Goal: Task Accomplishment & Management: Manage account settings

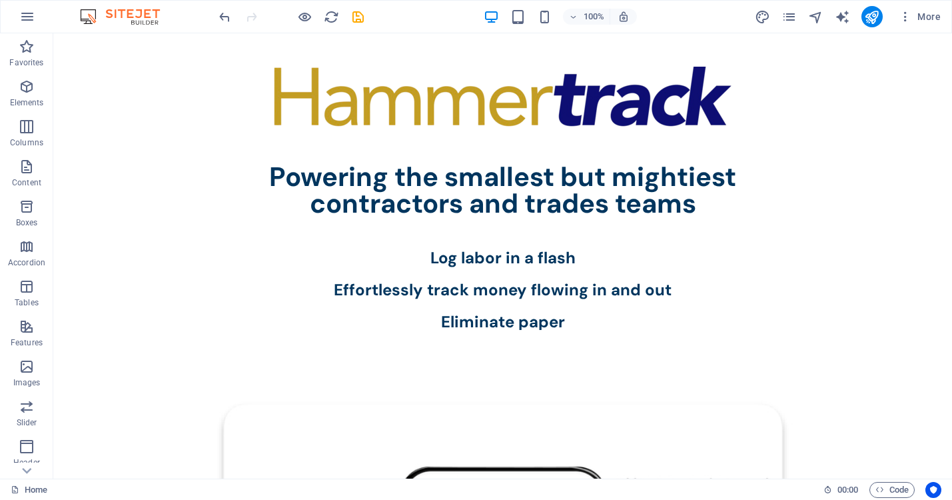
scroll to position [1979, 0]
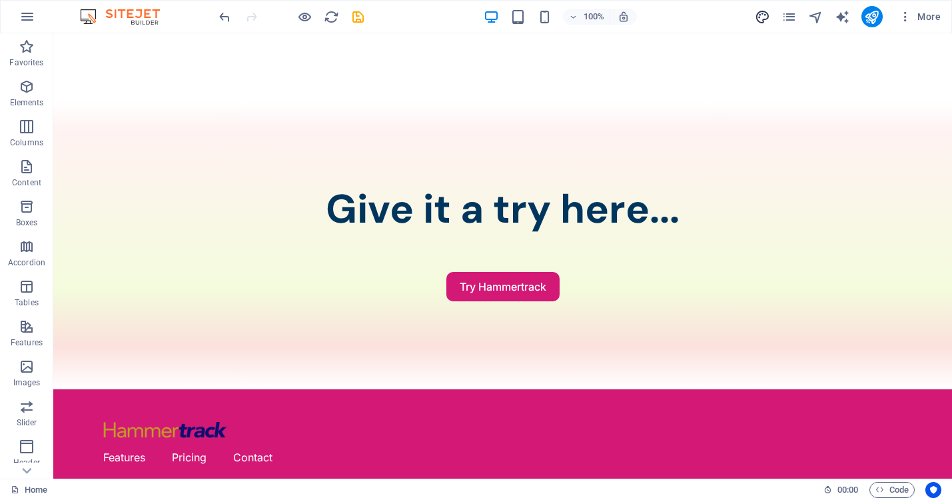
click at [767, 15] on icon "design" at bounding box center [762, 16] width 15 height 15
select select "px"
select select "400"
select select "px"
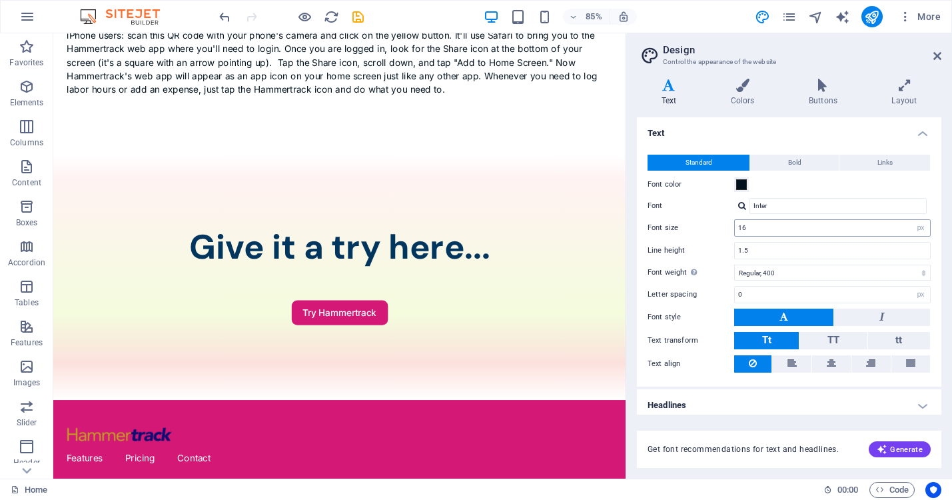
scroll to position [5, 0]
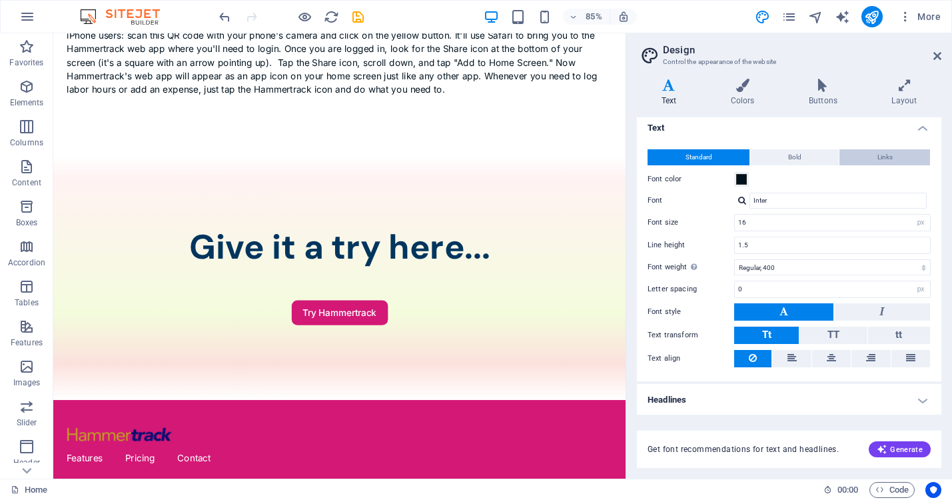
click at [887, 155] on span "Links" at bounding box center [884, 157] width 15 height 16
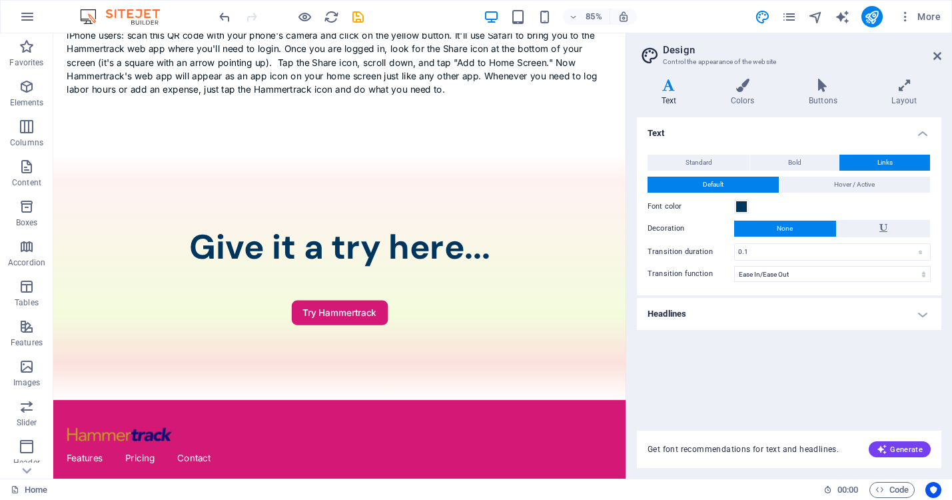
scroll to position [0, 0]
click at [746, 81] on icon at bounding box center [742, 85] width 73 height 13
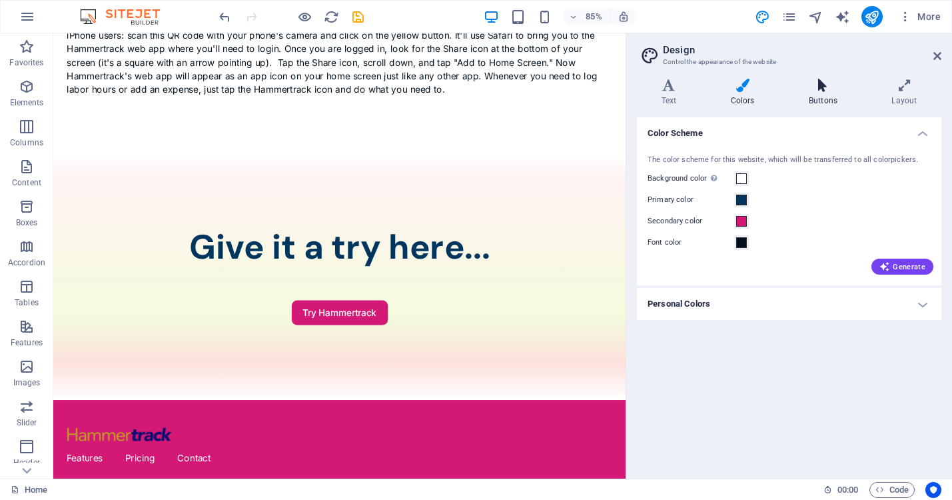
click at [820, 91] on icon at bounding box center [822, 85] width 77 height 13
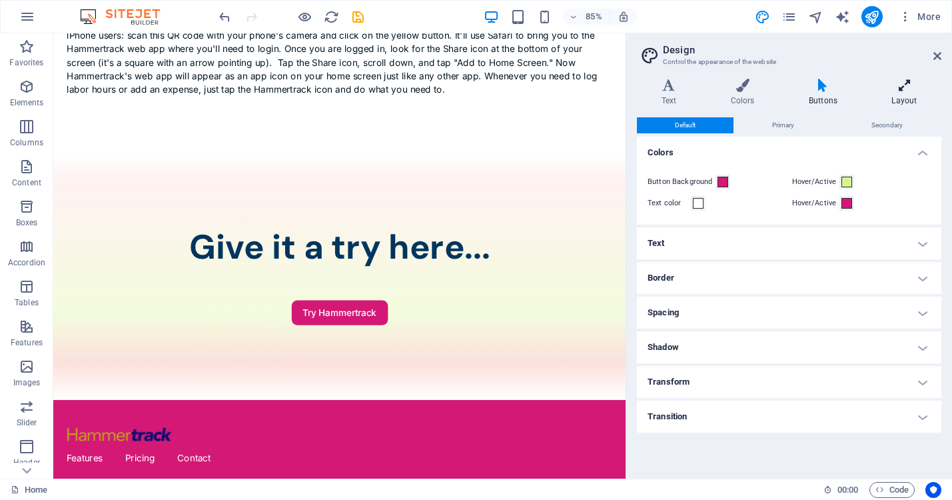
click at [898, 94] on h4 "Layout" at bounding box center [904, 93] width 74 height 28
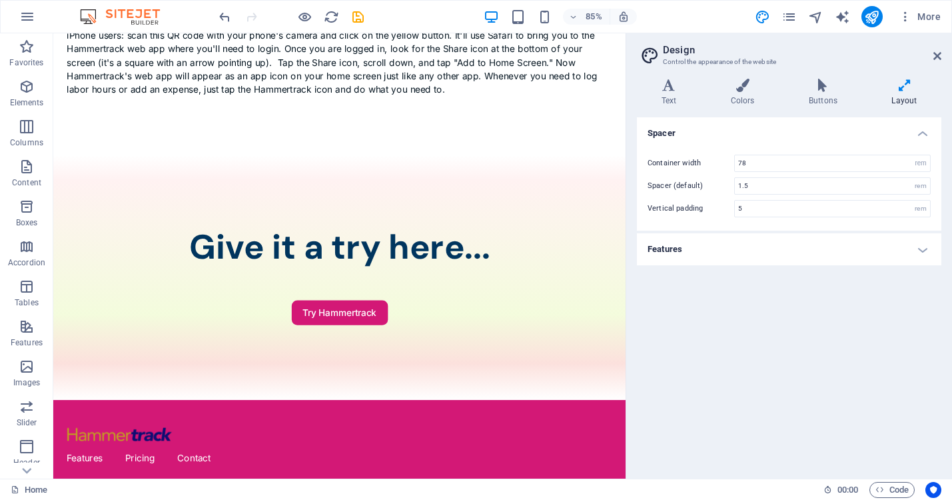
click at [921, 252] on h4 "Features" at bounding box center [789, 249] width 304 height 32
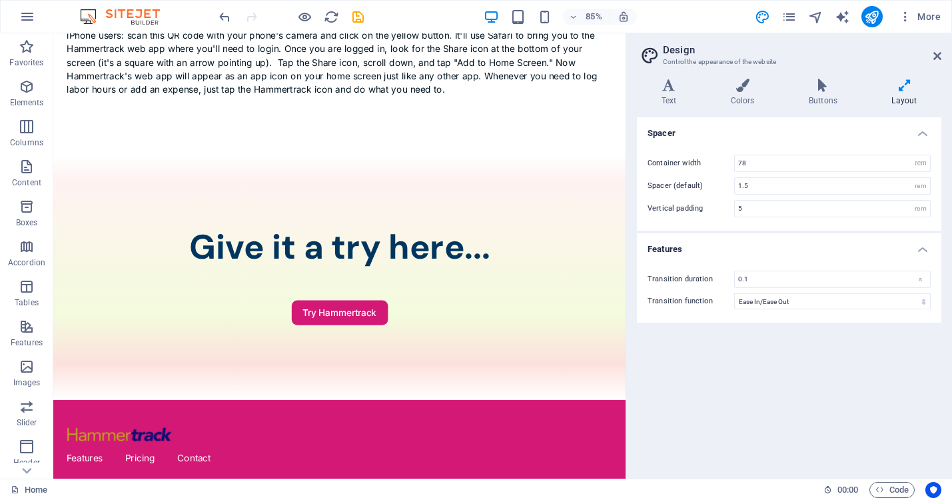
click at [921, 252] on h4 "Features" at bounding box center [789, 245] width 304 height 24
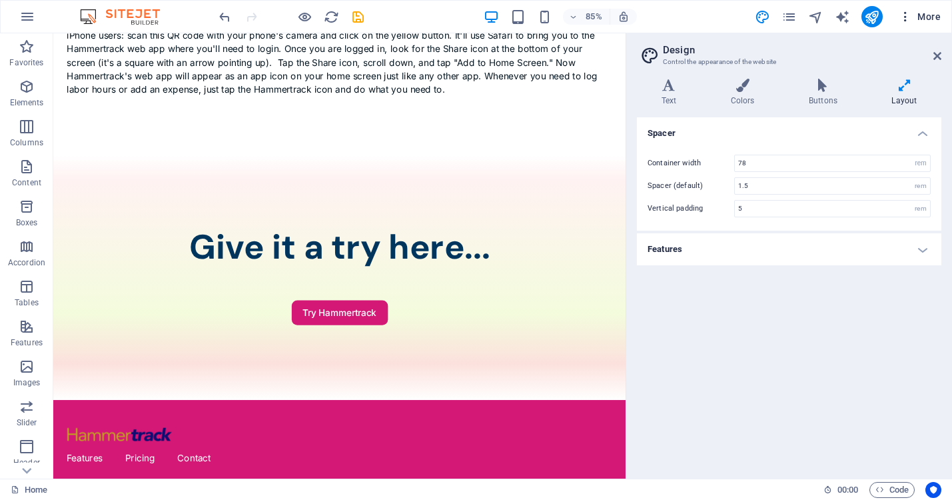
click at [908, 15] on icon "button" at bounding box center [905, 16] width 13 height 13
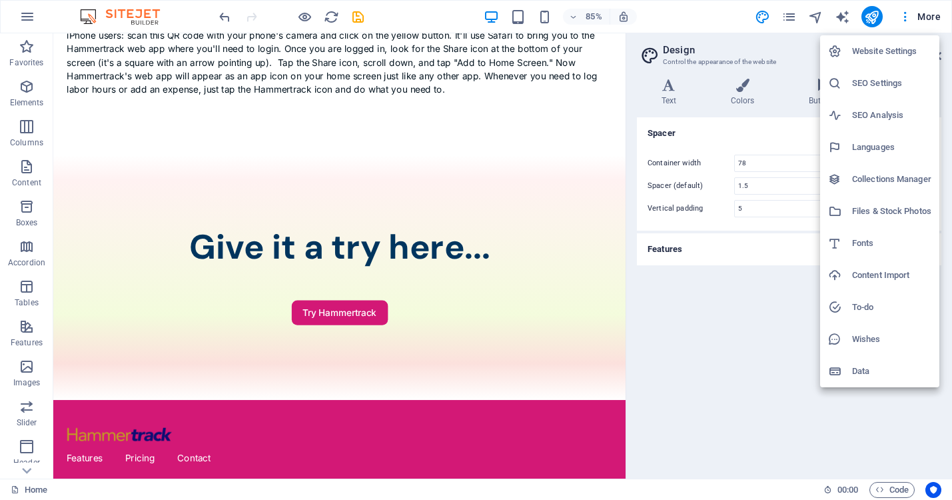
click at [885, 52] on h6 "Website Settings" at bounding box center [891, 51] width 79 height 16
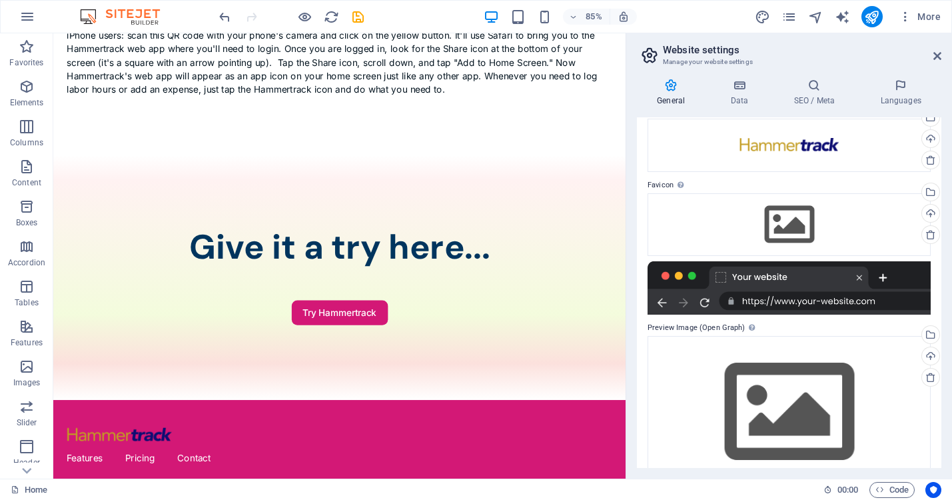
scroll to position [66, 0]
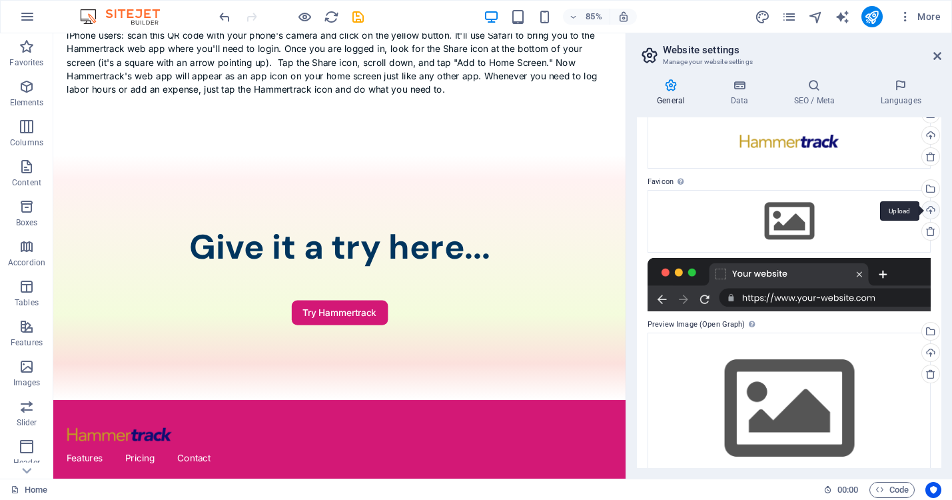
click at [928, 209] on div "Upload" at bounding box center [929, 211] width 20 height 20
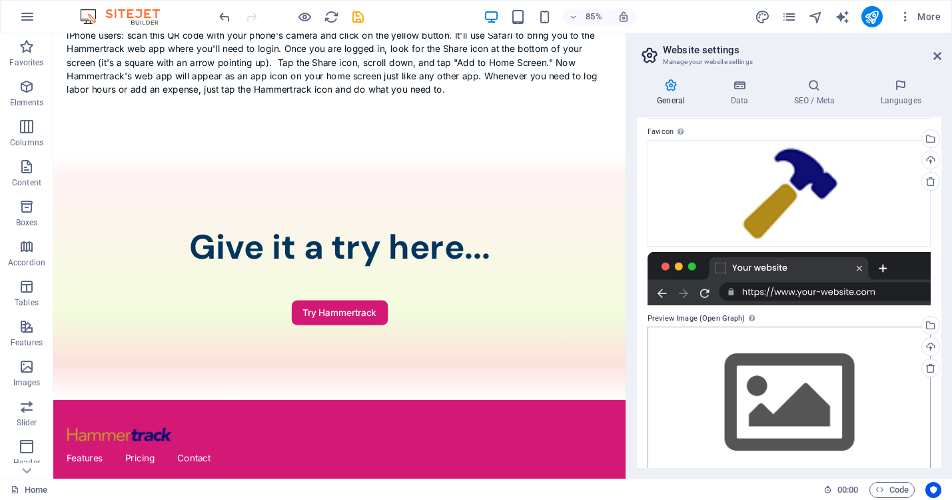
scroll to position [138, 0]
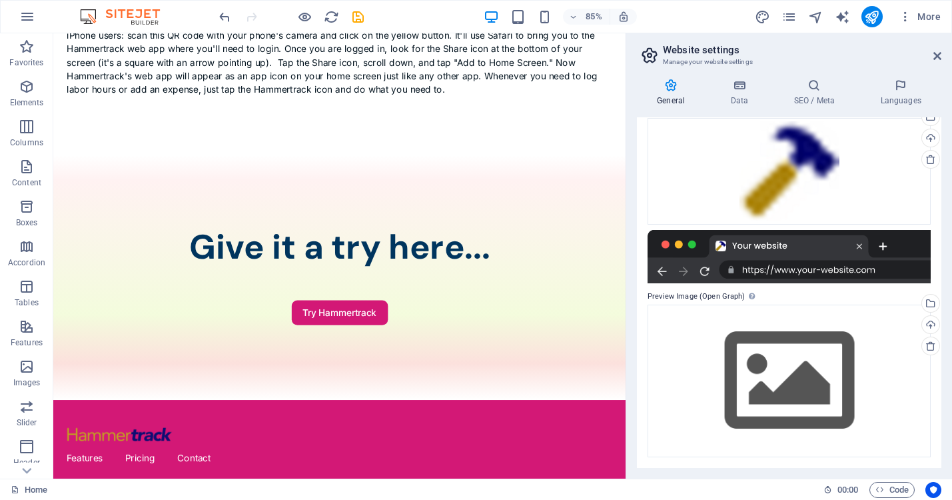
click at [877, 68] on div "General Data SEO / Meta Languages Website name [DOMAIN_NAME] Logo Drag files he…" at bounding box center [789, 273] width 326 height 410
click at [929, 139] on div "Upload" at bounding box center [929, 139] width 20 height 20
click at [713, 297] on label "Preview Image (Open Graph) This image will be shown when the website is shared …" at bounding box center [789, 296] width 283 height 16
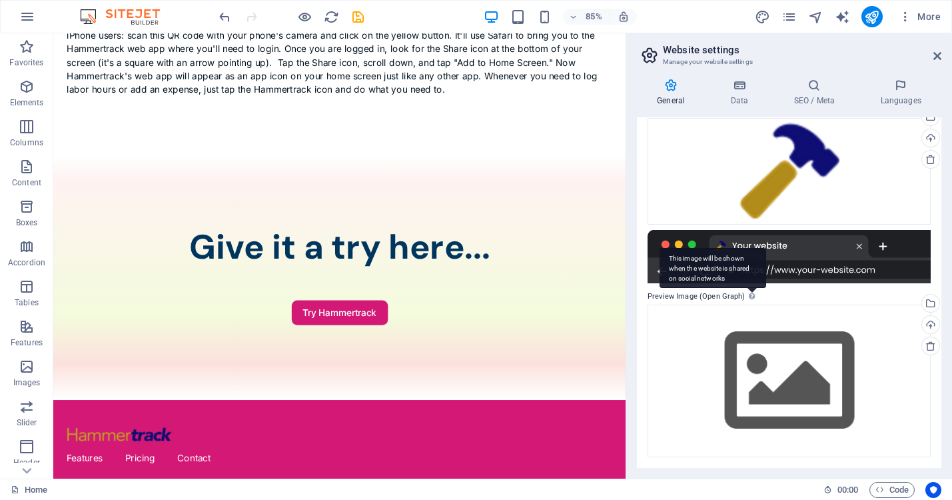
click at [752, 298] on icon at bounding box center [752, 295] width 6 height 7
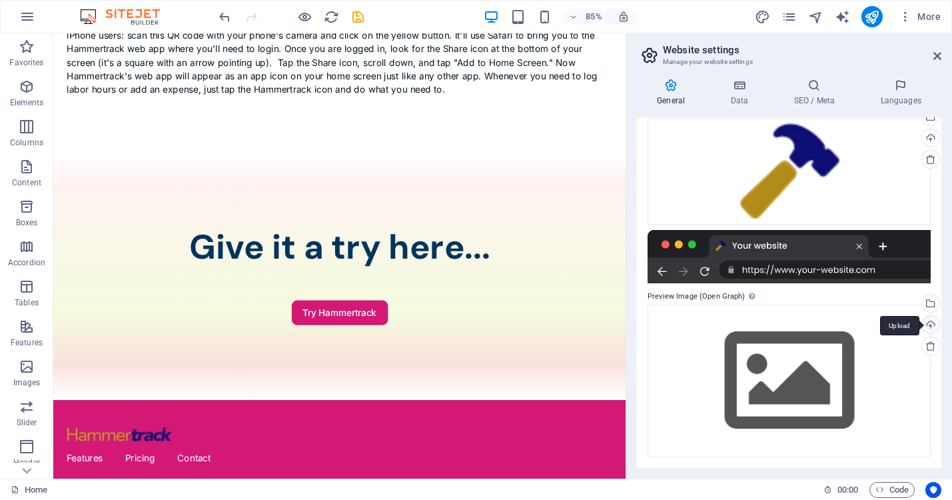
click at [930, 319] on div "Upload" at bounding box center [929, 326] width 20 height 20
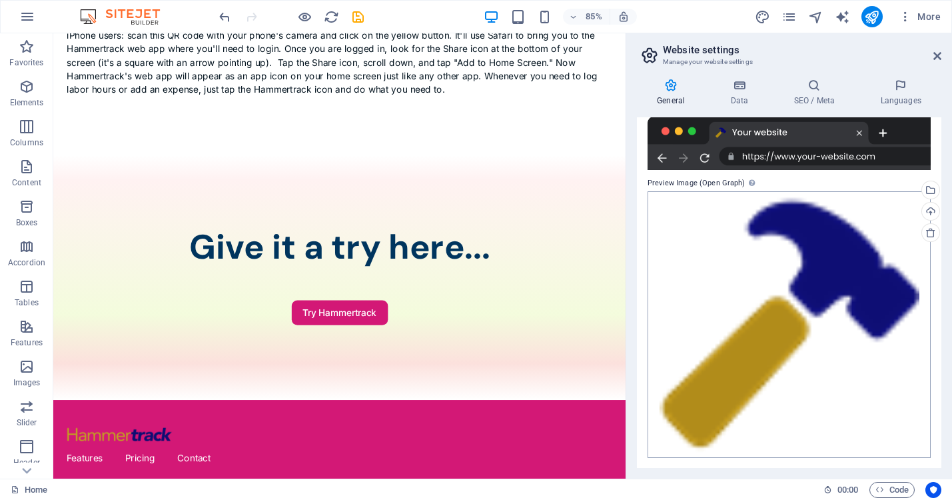
scroll to position [251, 0]
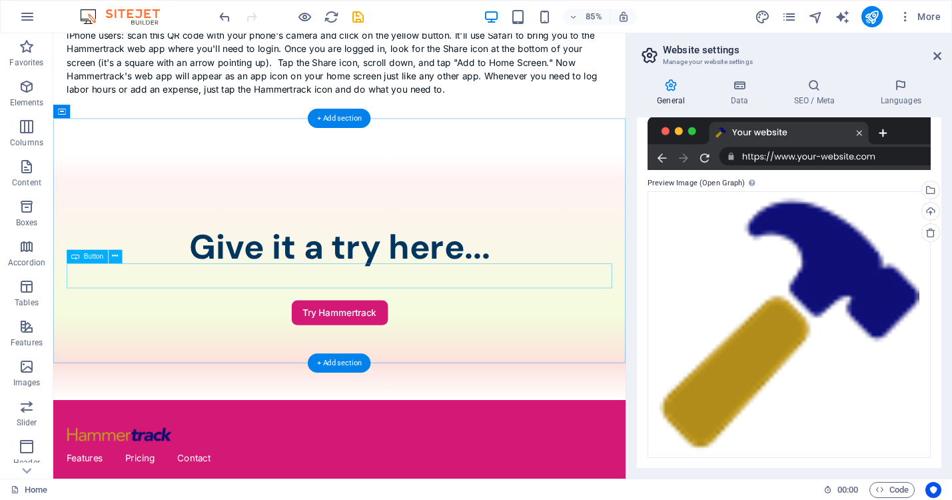
click at [695, 347] on div "Try Hammertrack" at bounding box center [390, 361] width 642 height 29
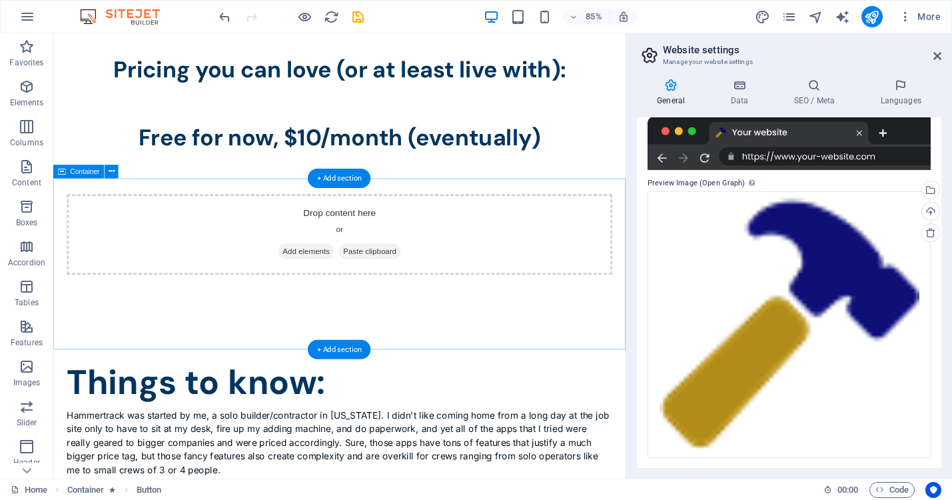
scroll to position [1190, 0]
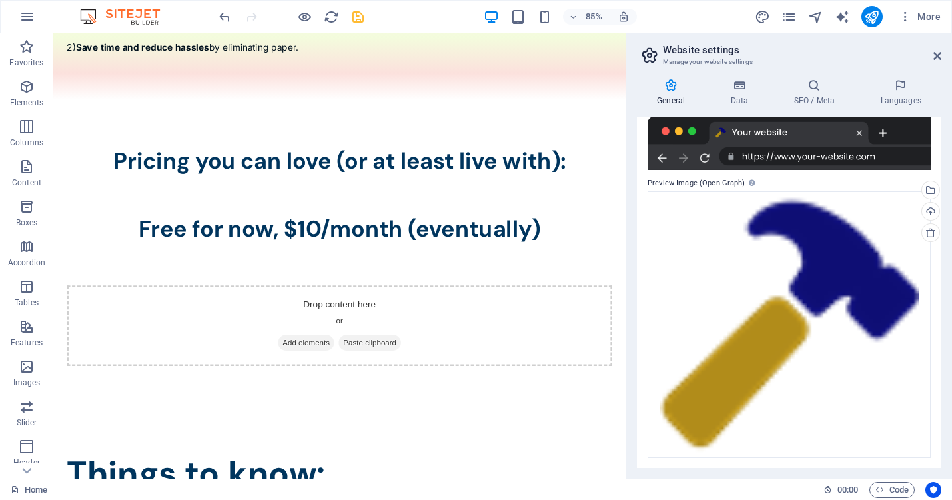
click at [362, 17] on icon "save" at bounding box center [357, 16] width 15 height 15
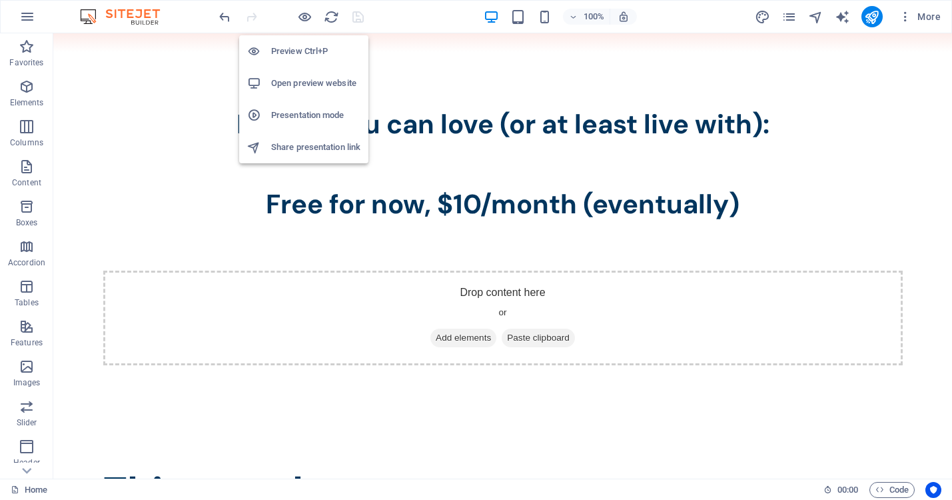
click at [308, 83] on h6 "Open preview website" at bounding box center [315, 83] width 89 height 16
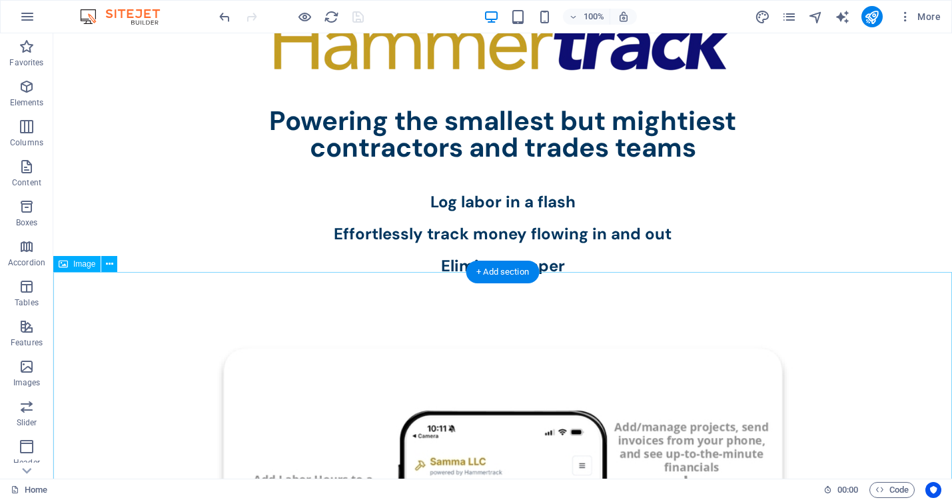
scroll to position [58, 0]
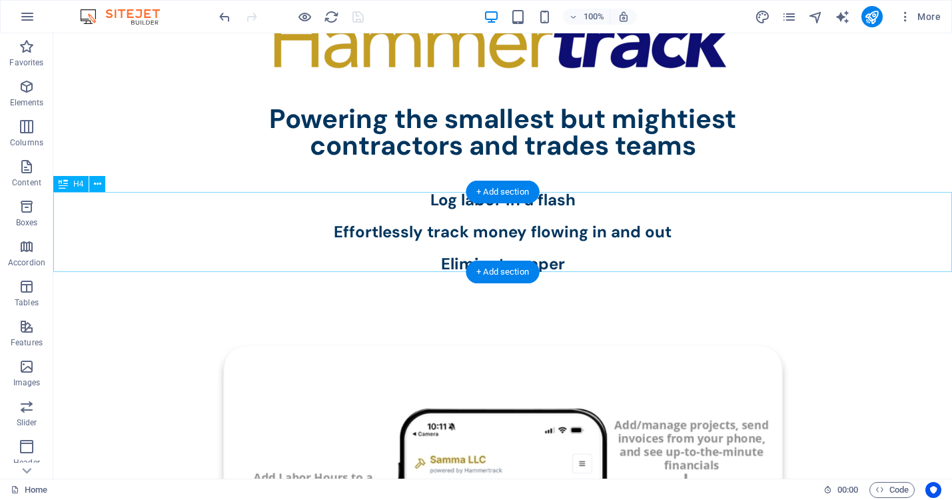
click at [466, 203] on div "‌Log labor in a flash Effortlessly track money flowing in and out Eliminate pap…" at bounding box center [502, 232] width 899 height 80
click at [558, 205] on div "‌Log labor in a flash Effortlessly track money flowing in and out Eliminate pap…" at bounding box center [502, 232] width 899 height 80
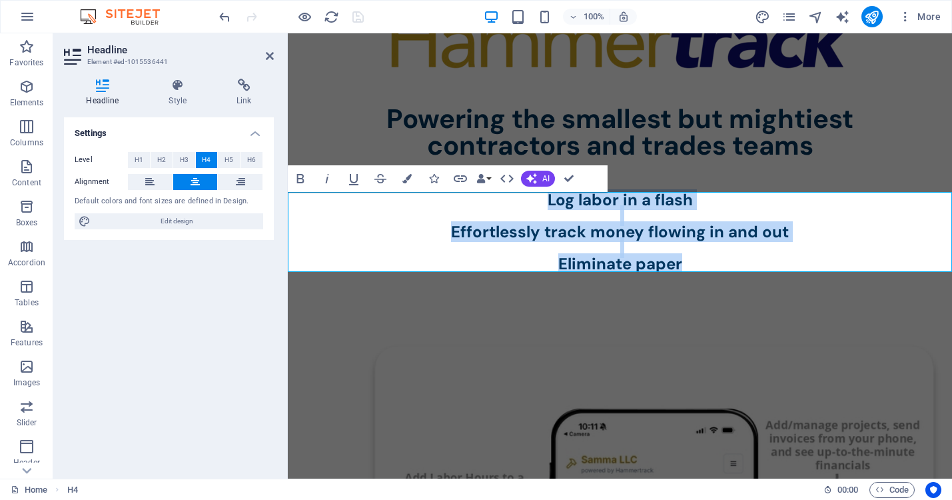
click at [624, 202] on h4 "‌Log labor in a flash Effortlessly track money flowing in and out Eliminate pap…" at bounding box center [620, 232] width 664 height 80
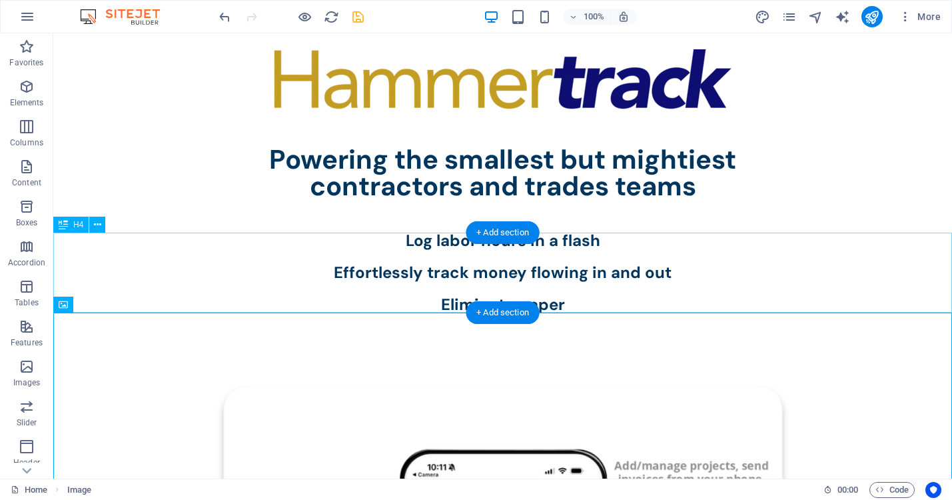
scroll to position [0, 0]
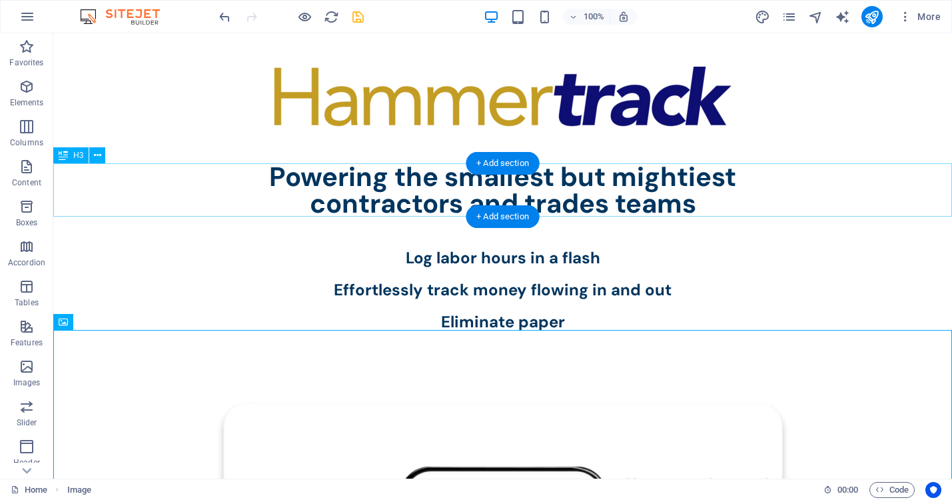
click at [382, 177] on div "Powering the smallest but mightiest contractors and trades teams" at bounding box center [502, 189] width 899 height 53
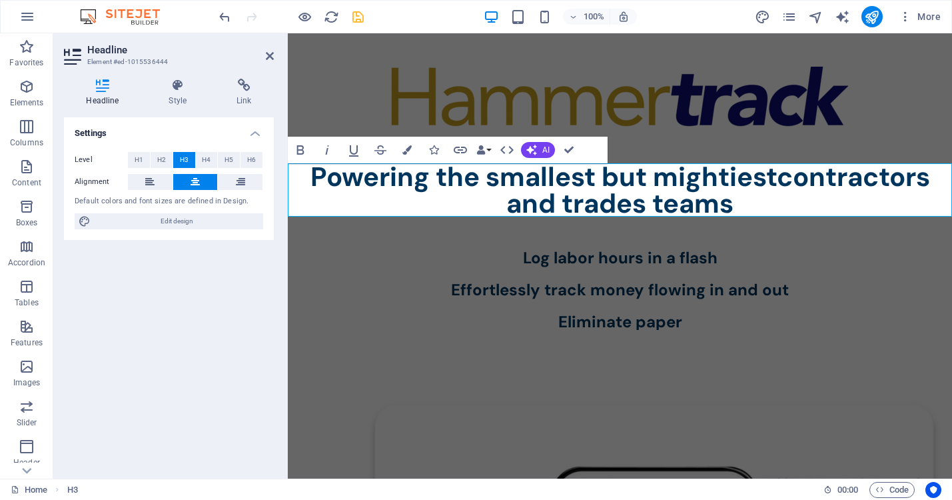
click at [421, 178] on h3 "Powering the smallest but mightiestcontractors and trades teams" at bounding box center [620, 189] width 664 height 53
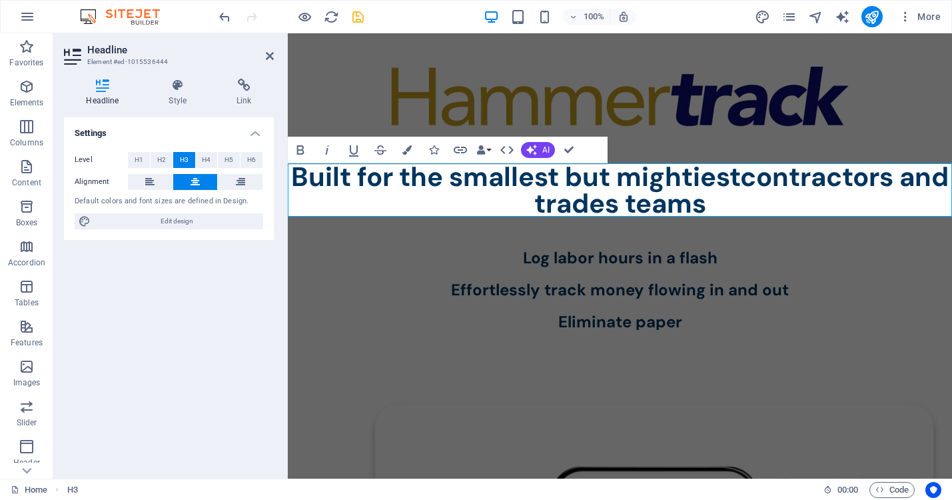
click at [738, 172] on h3 "Built for the smallest but mightiestcontractors and trades teams" at bounding box center [620, 189] width 664 height 53
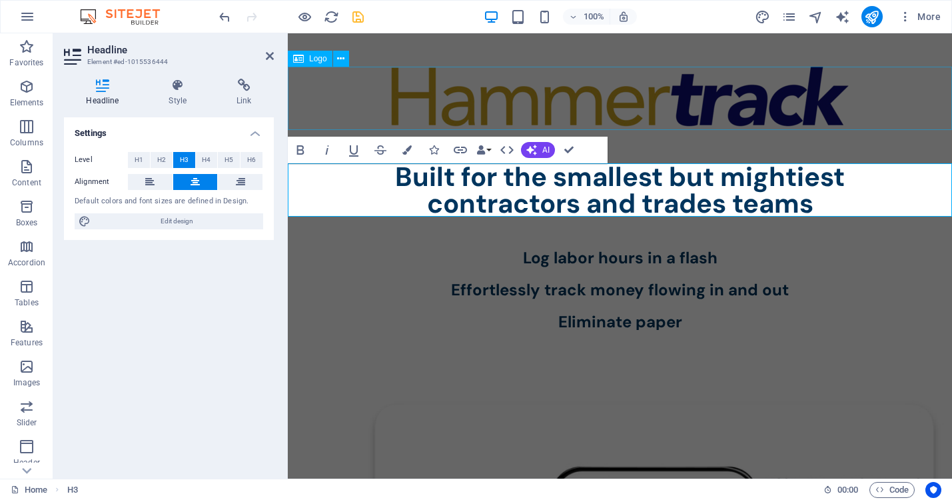
click at [865, 115] on div at bounding box center [620, 98] width 664 height 63
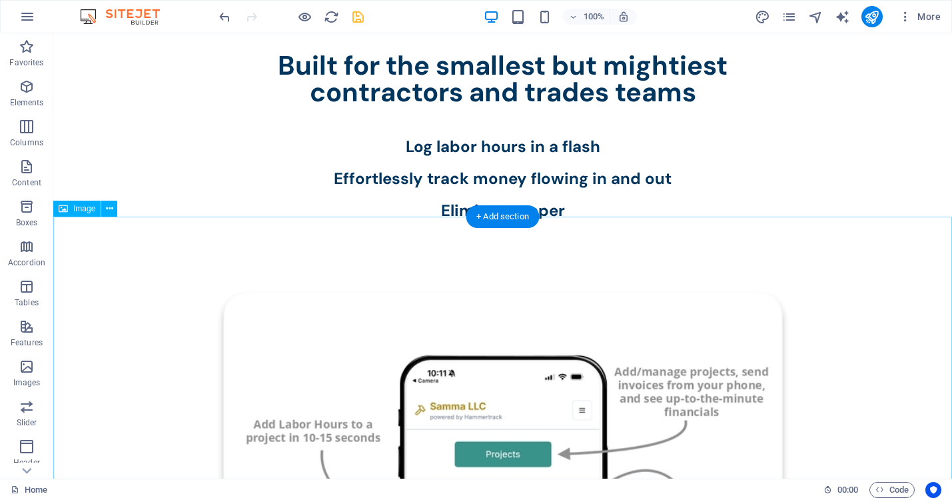
scroll to position [113, 0]
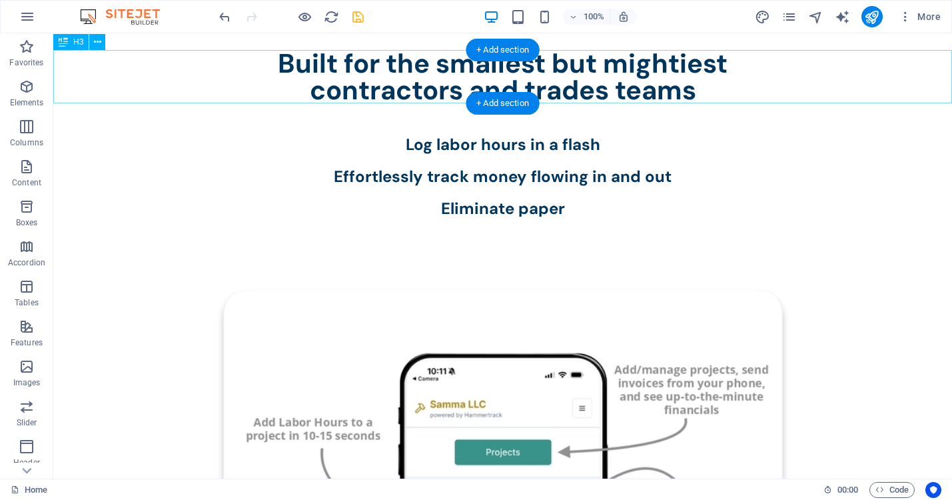
click at [727, 62] on div "Built for the smallest but mightiest contractors and trades teams" at bounding box center [502, 76] width 899 height 53
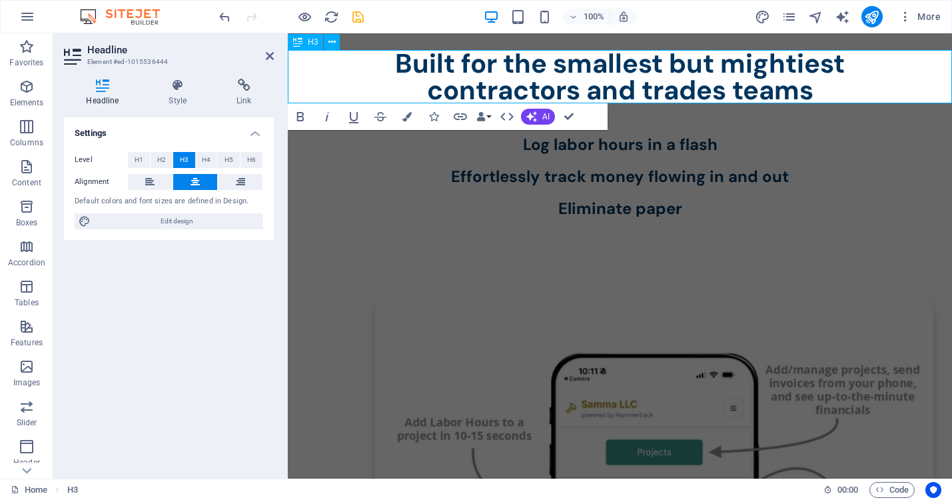
click at [672, 59] on h3 "Built for the smallest but mightiest contractors and trades teams" at bounding box center [620, 76] width 664 height 53
click at [851, 65] on h3 "Built for the smallest (but mightiest contractors and trades teams" at bounding box center [620, 76] width 664 height 53
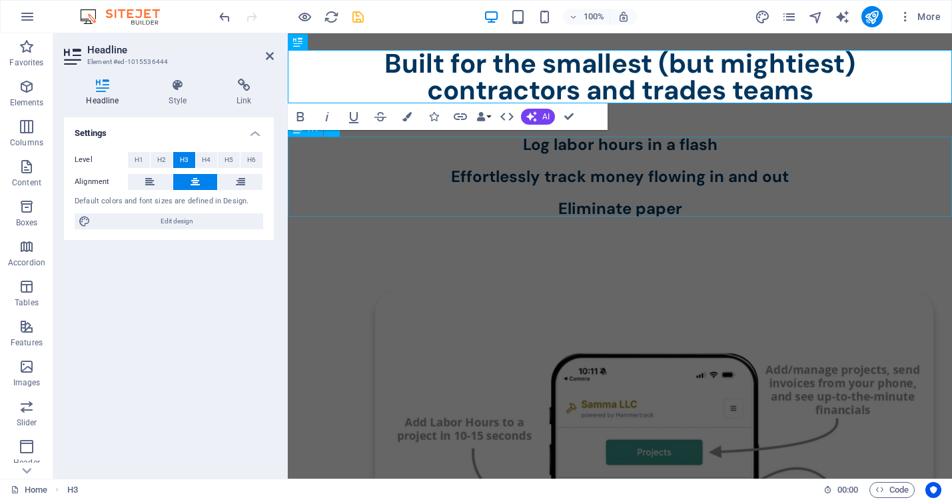
click at [906, 155] on div "Log labor hours in a flash Effortlessly track money flowing in and out Eliminat…" at bounding box center [620, 177] width 664 height 80
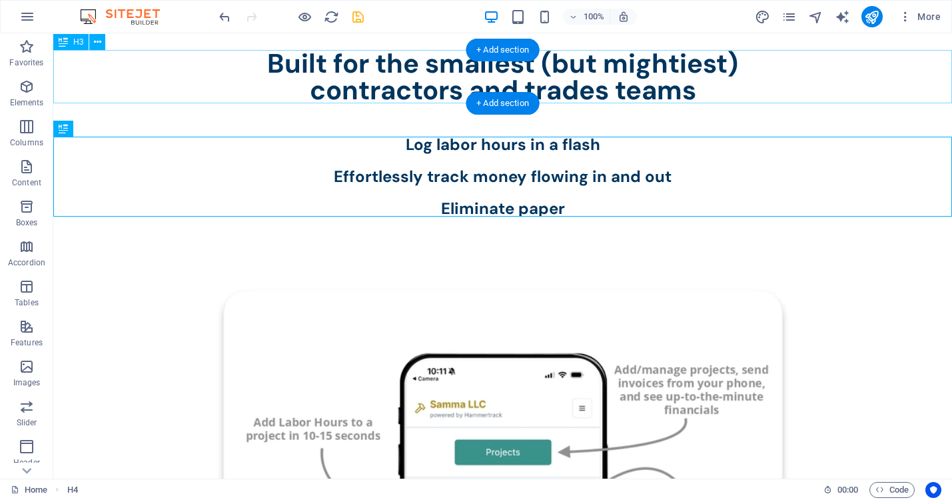
click at [710, 89] on div "Built for the smallest (but mightiest) contractors and trades teams" at bounding box center [502, 76] width 899 height 53
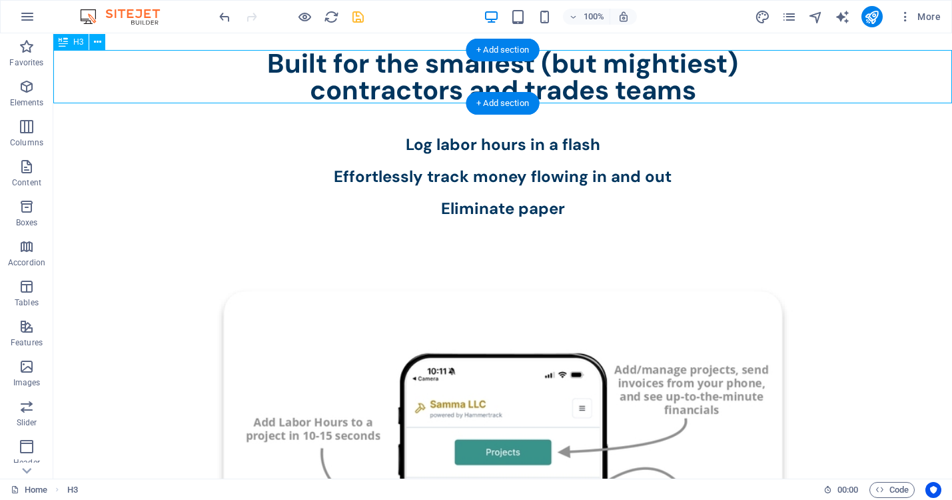
click at [696, 89] on div "Built for the smallest (but mightiest) contractors and trades teams" at bounding box center [502, 76] width 899 height 53
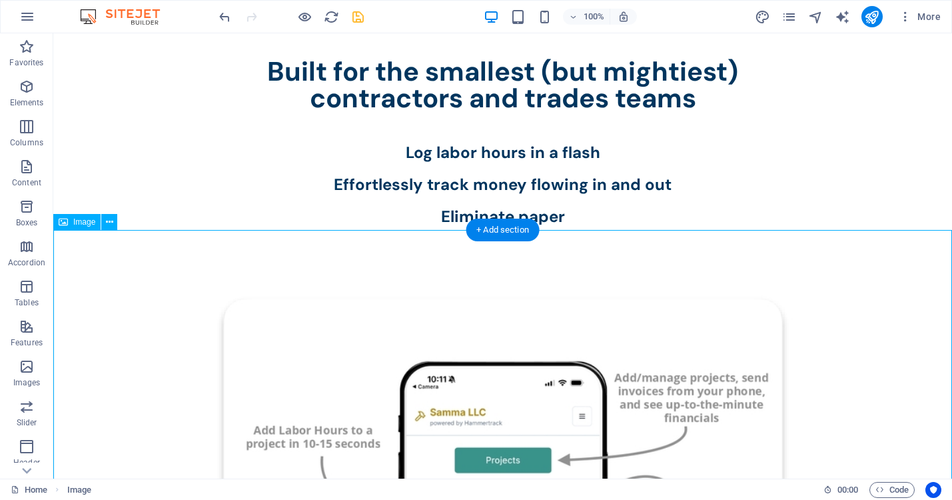
scroll to position [100, 0]
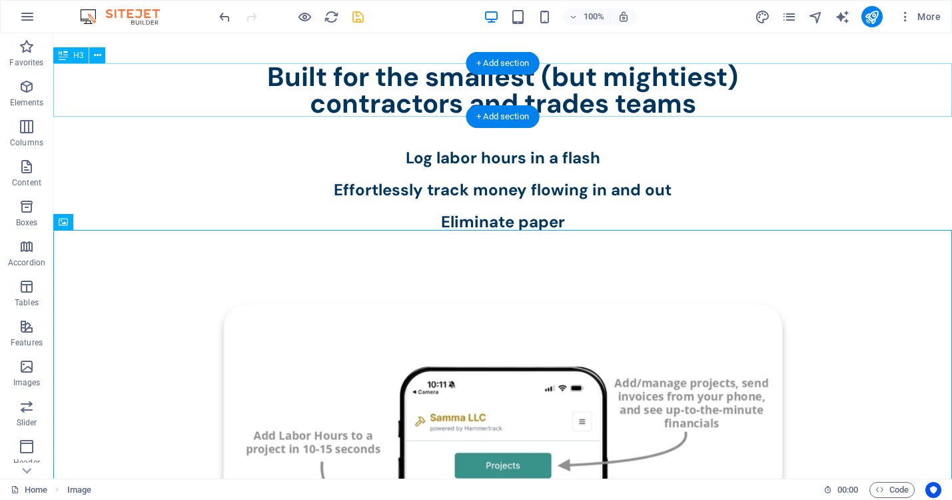
click at [694, 108] on div "Built for the smallest (but mightiest) contractors and trades teams" at bounding box center [502, 89] width 899 height 53
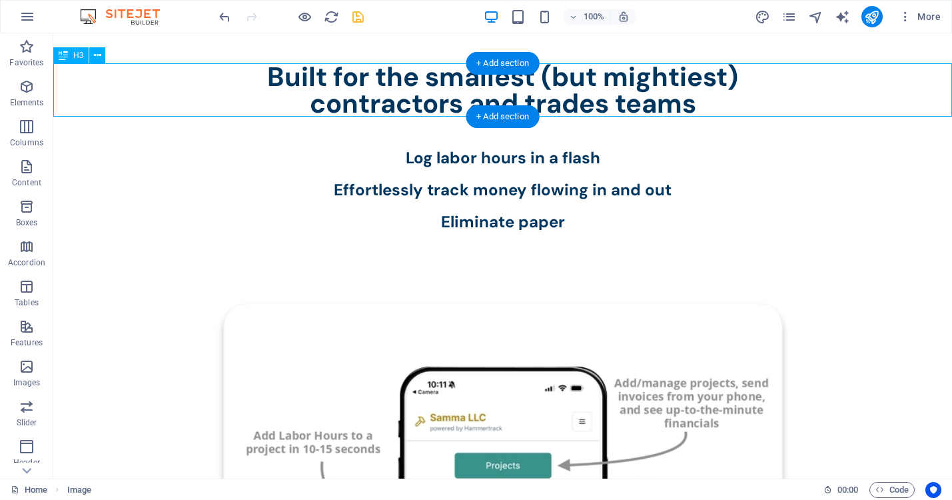
click at [694, 108] on div "Built for the smallest (but mightiest) contractors and trades teams" at bounding box center [502, 89] width 899 height 53
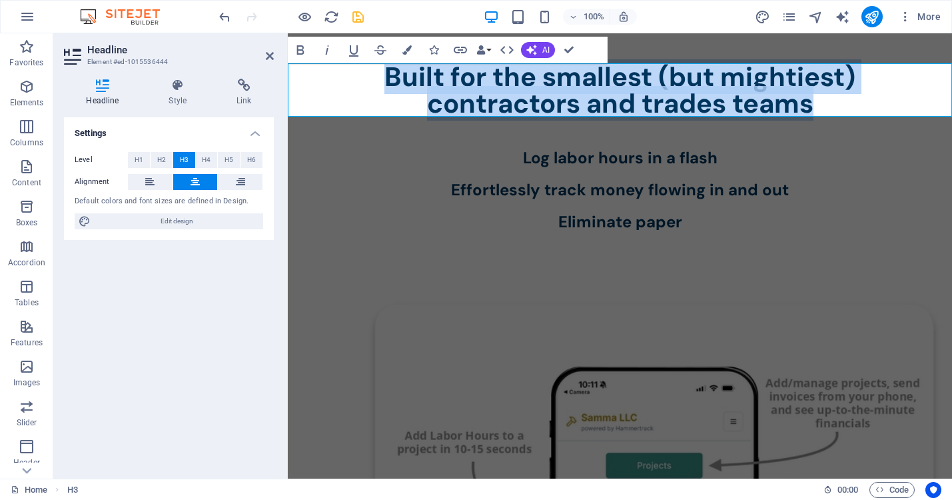
click at [816, 103] on h3 "Built for the smallest (but mightiest) contractors and trades teams" at bounding box center [620, 89] width 664 height 53
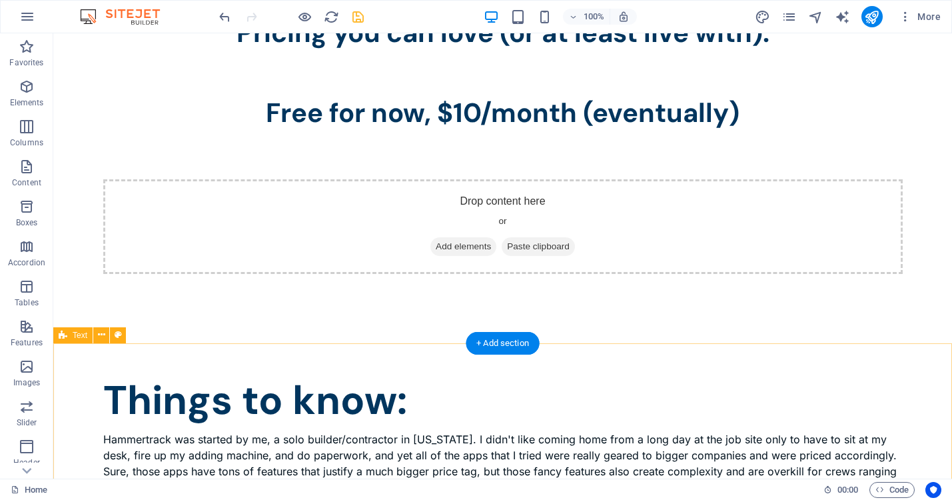
scroll to position [1342, 0]
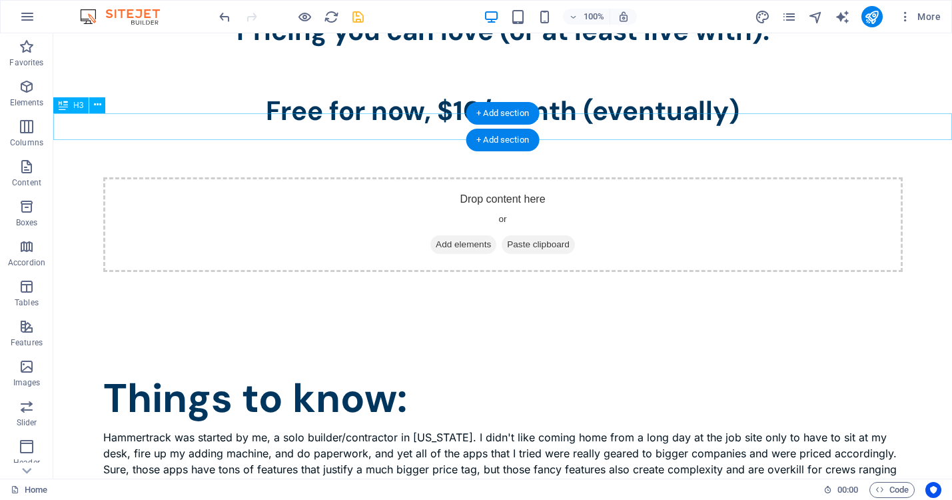
click at [444, 124] on div "Free for now, $10/month (eventually)" at bounding box center [502, 110] width 899 height 27
click at [462, 124] on div "Free for now, $10/month (eventually)" at bounding box center [502, 110] width 899 height 27
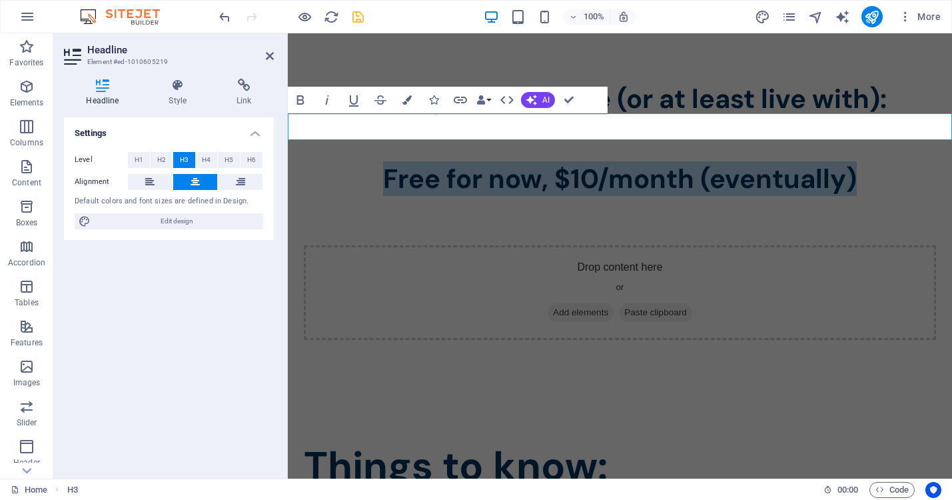
click at [598, 165] on h3 "Free for now, $10/month (eventually)" at bounding box center [620, 178] width 664 height 27
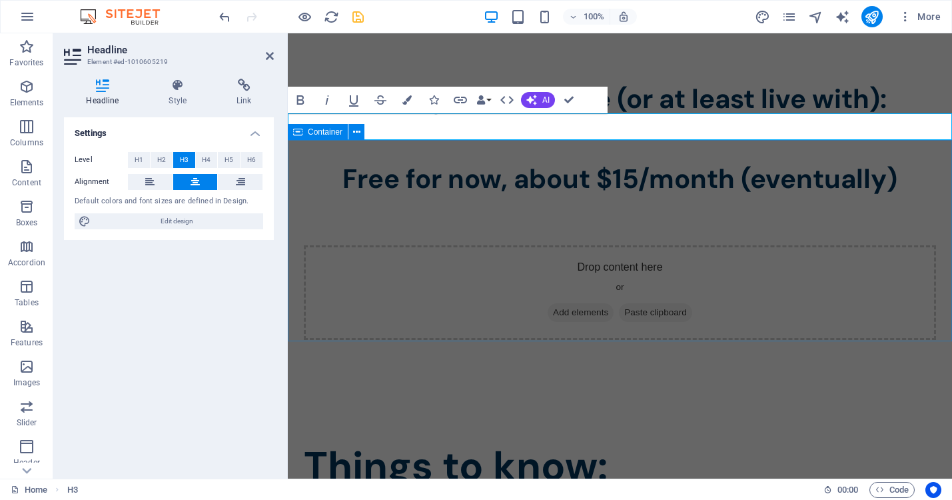
click at [790, 310] on div "Drop content here or Add elements Paste clipboard" at bounding box center [620, 292] width 664 height 201
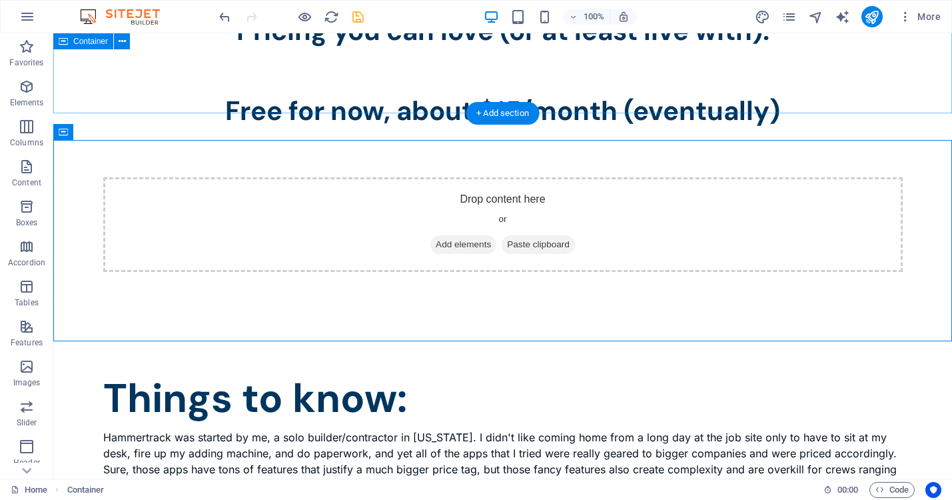
click at [419, 88] on div "Pricing you can love (or at least live with):" at bounding box center [502, 28] width 899 height 139
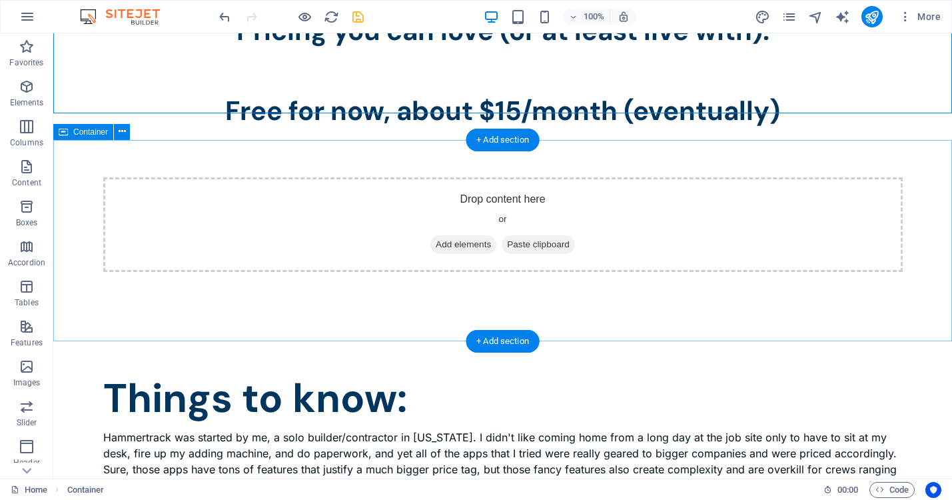
click at [753, 325] on div "Drop content here or Add elements Paste clipboard" at bounding box center [502, 224] width 899 height 201
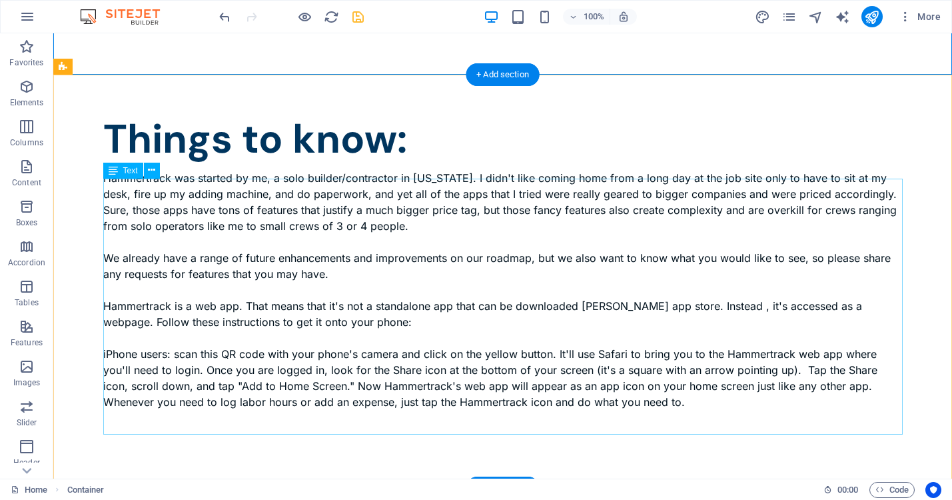
scroll to position [1609, 0]
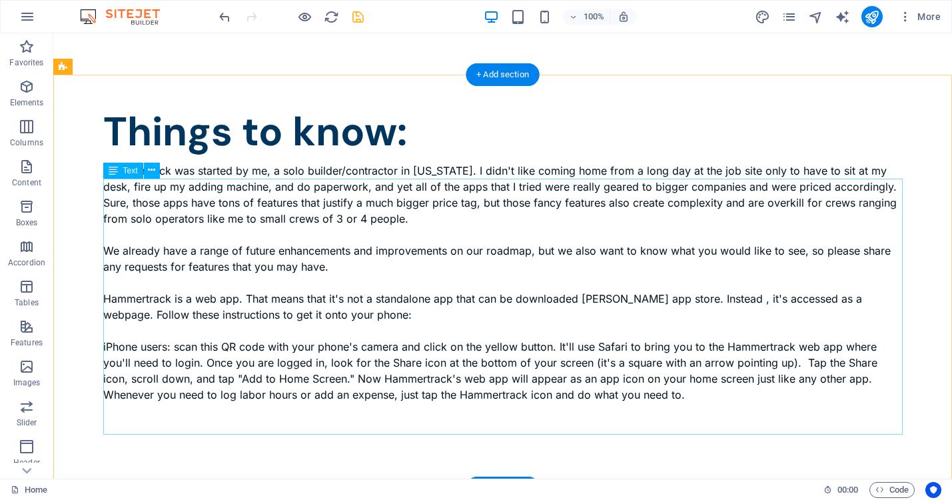
click at [105, 185] on div "Hammertrack was started by me, a solo builder/contractor in [US_STATE]. I didn'…" at bounding box center [502, 291] width 799 height 256
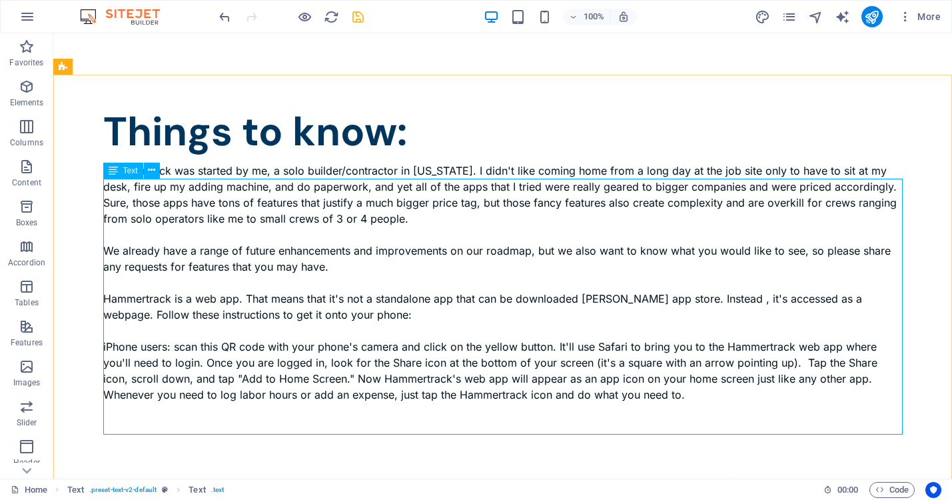
click at [133, 171] on span "Text" at bounding box center [130, 171] width 15 height 8
click at [121, 170] on div "Text" at bounding box center [123, 171] width 40 height 16
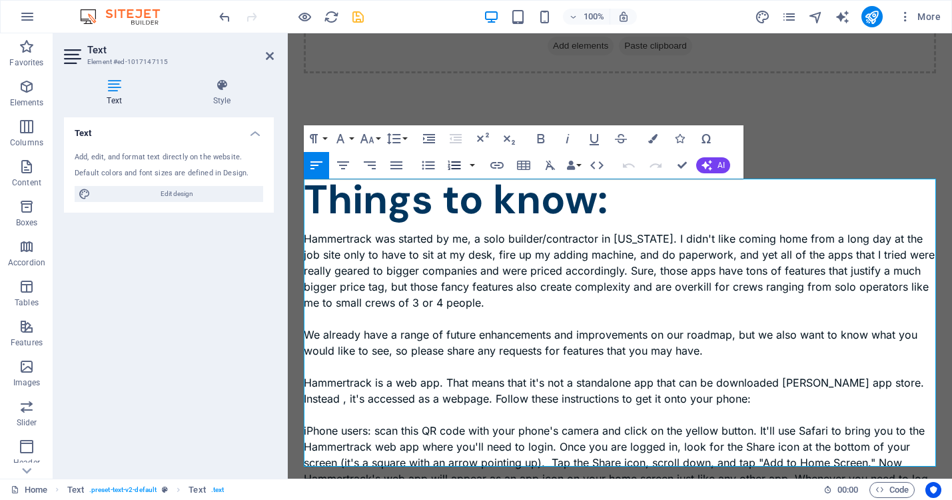
click at [451, 166] on icon "button" at bounding box center [454, 165] width 16 height 16
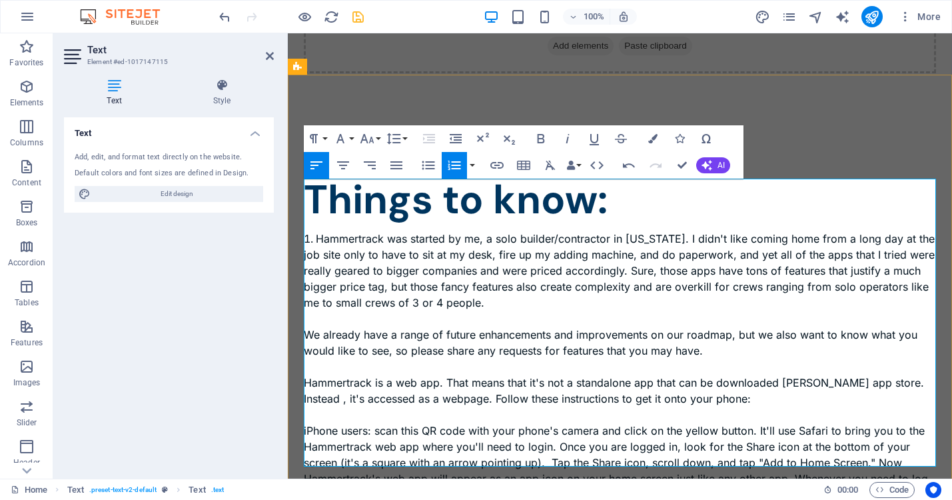
click at [483, 231] on li "Hammertrack was started by me, a solo builder/contractor in [US_STATE]. I didn'…" at bounding box center [620, 319] width 632 height 176
click at [658, 231] on li "Hammertrack was started by a solo builder/contractor in [US_STATE]. I didn't li…" at bounding box center [620, 319] width 632 height 176
click at [444, 231] on li "Hammertrack was started by a solo builder/contractor in [US_STATE] who didn't l…" at bounding box center [620, 319] width 632 height 176
click at [520, 231] on li "Hammertrack was started by a solo builder/contractor in [US_STATE] who didn't l…" at bounding box center [620, 319] width 632 height 176
drag, startPoint x: 602, startPoint y: 205, endPoint x: 522, endPoint y: 205, distance: 79.9
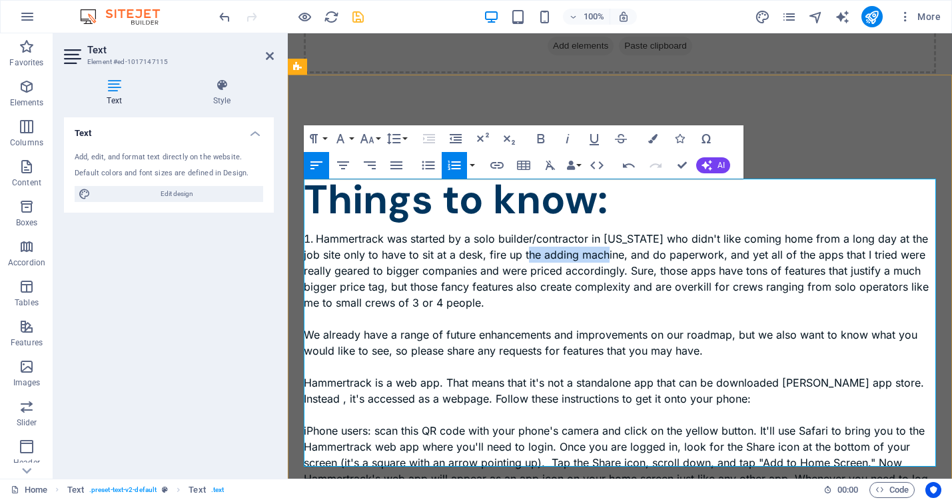
click at [522, 231] on li "Hammertrack was started by a solo builder/contractor in [US_STATE] who didn't l…" at bounding box center [620, 319] width 632 height 176
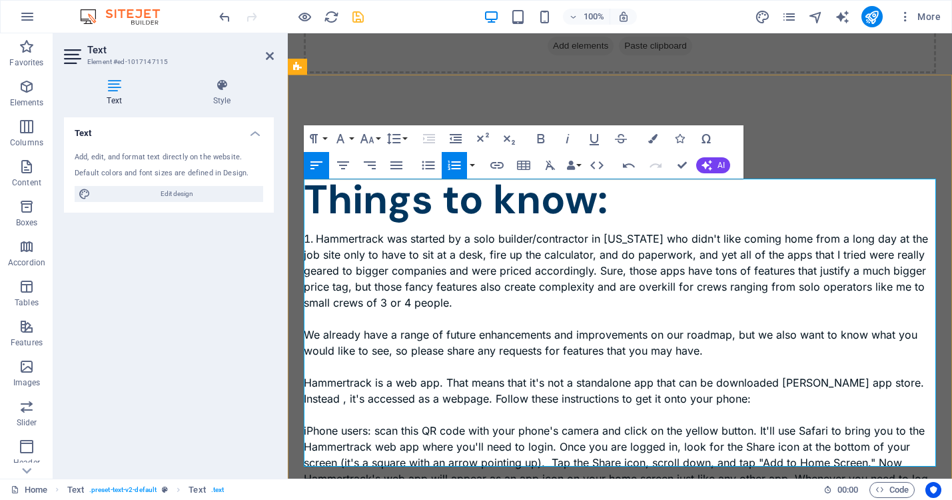
click at [674, 231] on li "Hammertrack was started by a solo builder/contractor in [US_STATE] who didn't l…" at bounding box center [620, 319] width 632 height 176
click at [720, 231] on li "Hammertrack was started by a solo builder/contractor in [US_STATE] who didn't l…" at bounding box center [620, 319] width 632 height 176
click at [776, 231] on li "Hammertrack was started by a solo builder/contractor in [US_STATE] who didn't l…" at bounding box center [620, 319] width 632 height 176
click at [540, 231] on li "Hammertrack was started by a solo builder/contractor in [US_STATE] who didn't l…" at bounding box center [620, 319] width 632 height 176
click at [854, 235] on li "Hammertrack was started by a solo builder/contractor in [US_STATE] who didn't l…" at bounding box center [620, 319] width 632 height 176
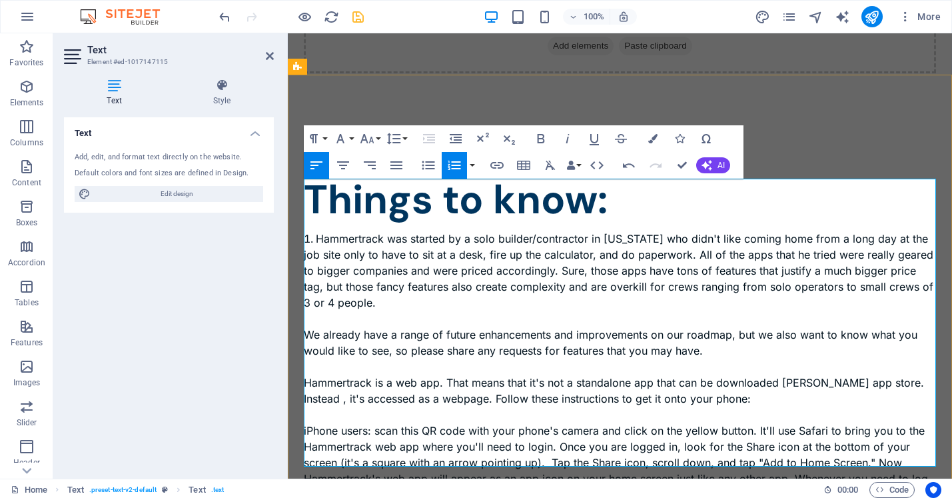
click at [683, 231] on li "Hammertrack was started by a solo builder/contractor in [US_STATE] who didn't l…" at bounding box center [620, 319] width 632 height 176
click at [430, 234] on li "Hammertrack was started by a solo builder/contractor in [US_STATE] who didn't l…" at bounding box center [620, 319] width 632 height 176
click at [542, 235] on li "Hammertrack was started by a solo builder/contractor in [US_STATE] who didn't l…" at bounding box center [620, 319] width 632 height 176
drag, startPoint x: 753, startPoint y: 235, endPoint x: 660, endPoint y: 240, distance: 92.8
click at [660, 240] on li "Hammertrack was started by a solo builder/contractor in [US_STATE] who didn't l…" at bounding box center [620, 319] width 632 height 176
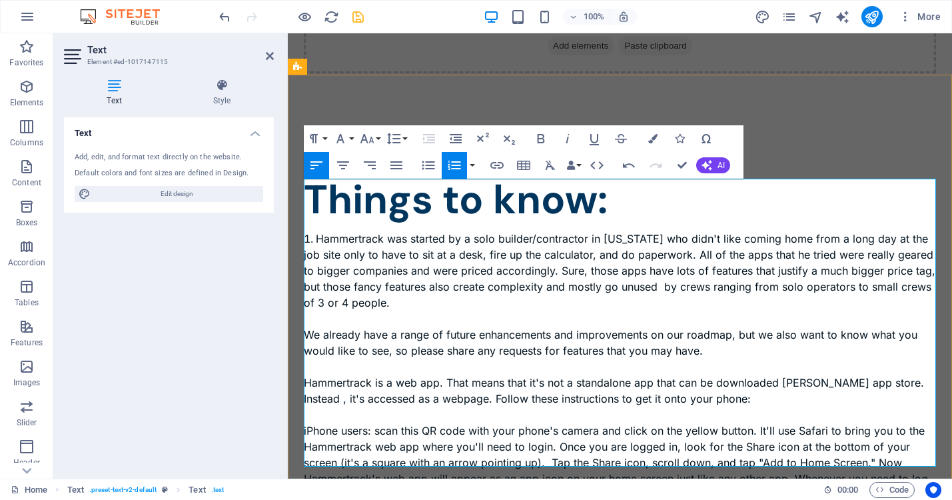
click at [662, 235] on li "Hammertrack was started by a solo builder/contractor in [US_STATE] who didn't l…" at bounding box center [620, 319] width 632 height 176
click at [602, 234] on li "Hammertrack was started by a solo builder/contractor in [US_STATE] who didn't l…" at bounding box center [620, 319] width 632 height 176
click at [679, 235] on li "Hammertrack was started by a solo builder/contractor in [US_STATE] who didn't l…" at bounding box center [620, 319] width 632 height 176
click at [774, 233] on li "Hammertrack was started by a solo builder/contractor in [US_STATE] who didn't l…" at bounding box center [620, 319] width 632 height 176
click at [448, 253] on li "Hammertrack was started by a solo builder/contractor in [US_STATE] who didn't l…" at bounding box center [620, 319] width 632 height 176
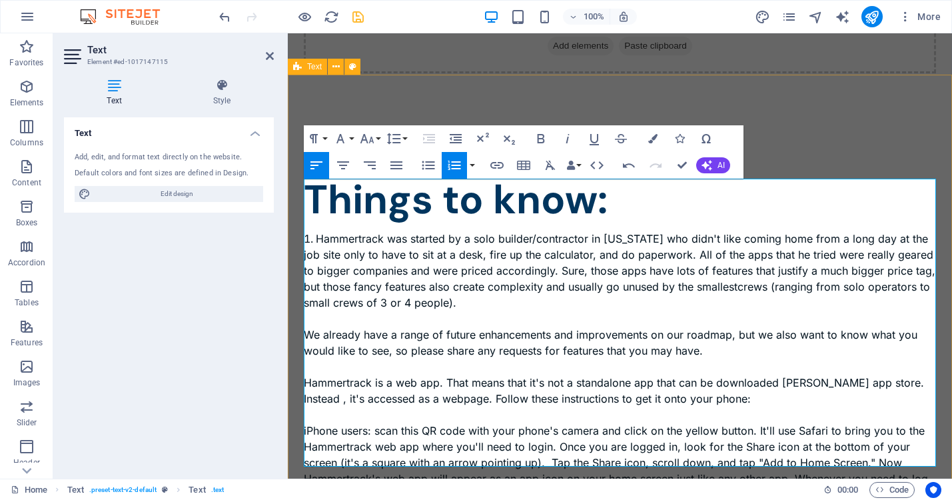
click at [332, 251] on li "Hammertrack was started by a solo builder/contractor in [US_STATE] who didn't l…" at bounding box center [620, 319] width 632 height 176
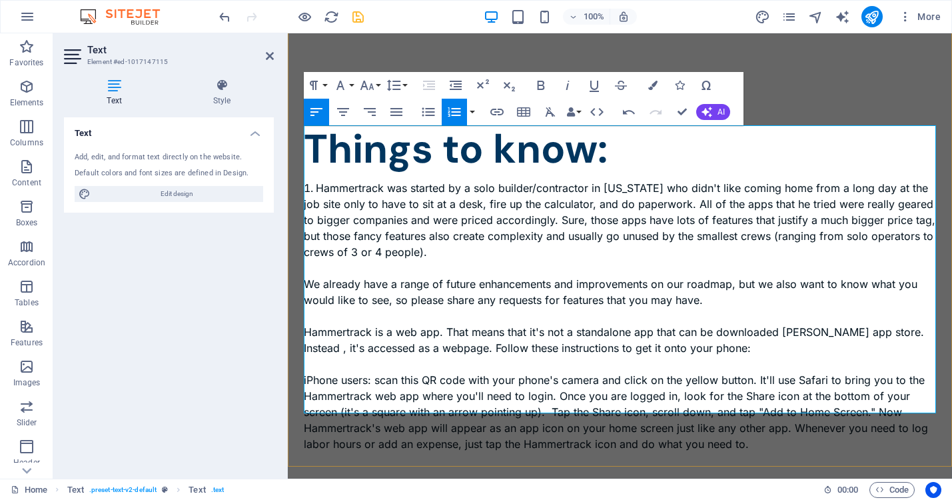
scroll to position [1600, 0]
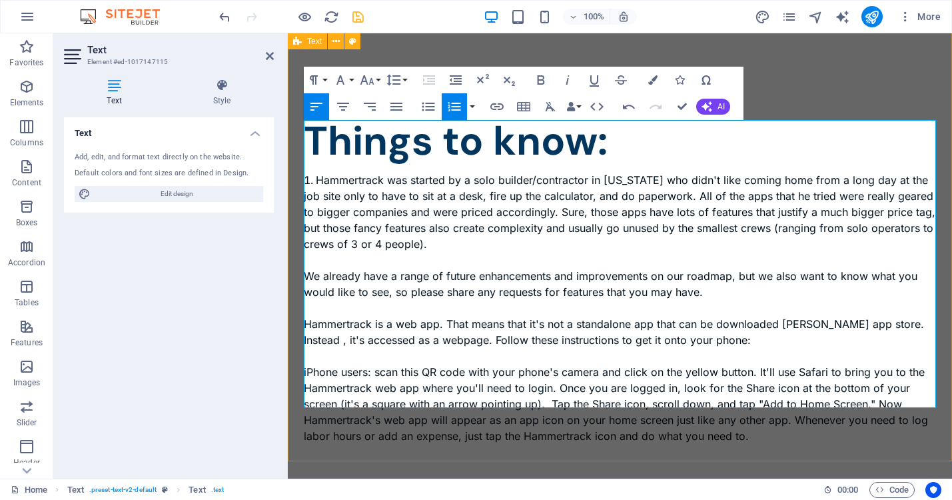
click at [304, 223] on li "Hammertrack was started by a solo builder/contractor in [US_STATE] who didn't l…" at bounding box center [620, 260] width 632 height 176
click at [306, 224] on li "Hammertrack was started by a solo builder/contractor in [US_STATE] who didn't l…" at bounding box center [620, 260] width 632 height 176
click at [439, 196] on li "Hammertrack was started by a solo builder/contractor in [US_STATE] who didn't l…" at bounding box center [620, 260] width 632 height 176
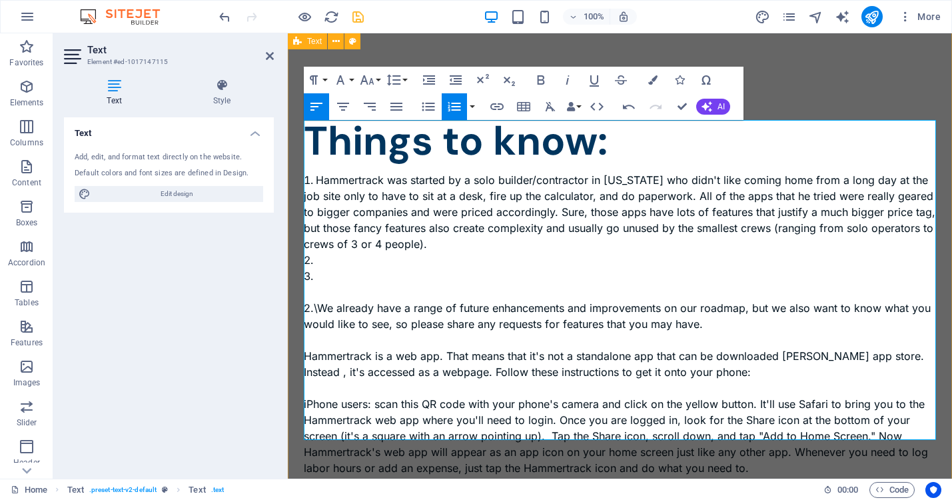
click at [316, 268] on li "2.\We already have a range of future enhancements and improvements on our roadm…" at bounding box center [620, 324] width 632 height 112
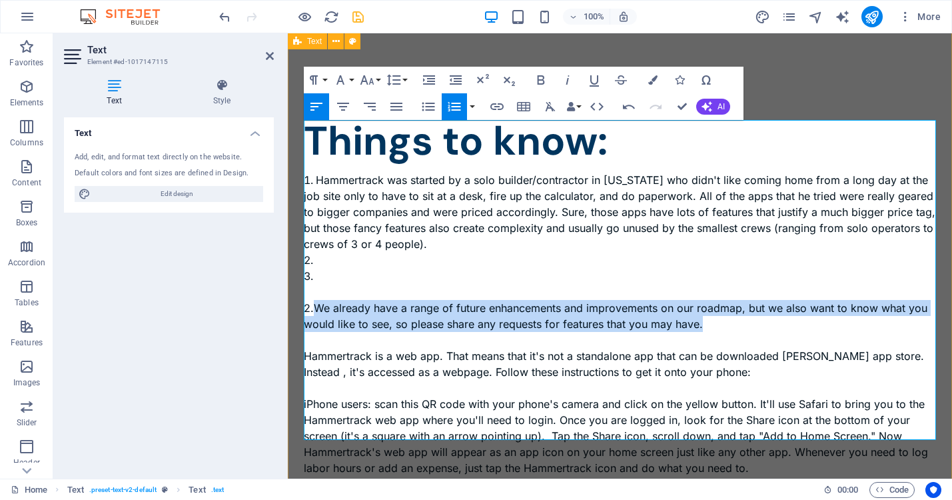
drag, startPoint x: 712, startPoint y: 274, endPoint x: 315, endPoint y: 252, distance: 397.0
click at [315, 268] on li "2.We already have a range of future enhancements and improvements on our roadma…" at bounding box center [620, 324] width 632 height 112
copy li "We already have a range of future enhancements and improvements on our roadmap,…"
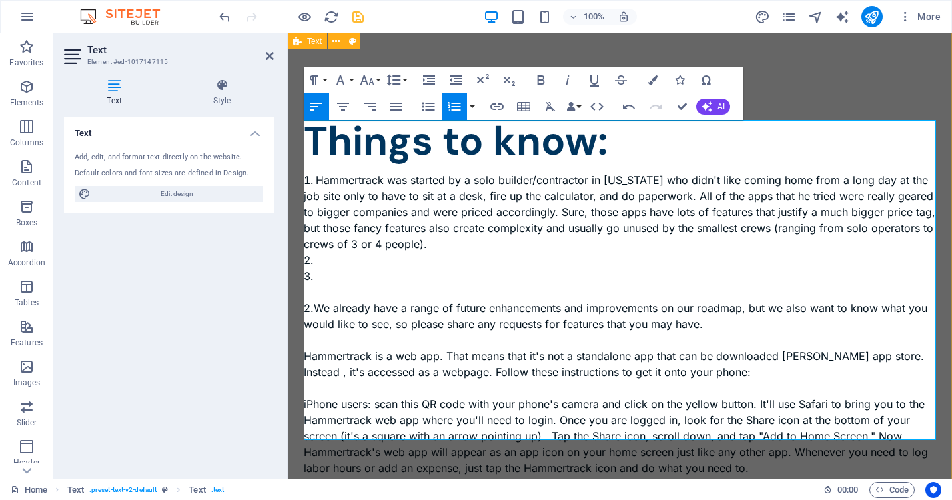
click at [326, 252] on li at bounding box center [620, 260] width 632 height 16
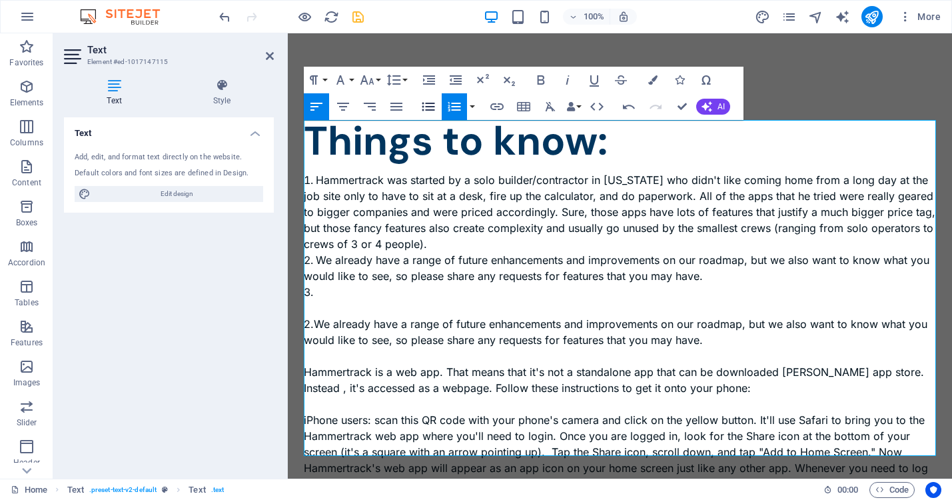
click at [432, 105] on icon "button" at bounding box center [428, 107] width 16 height 16
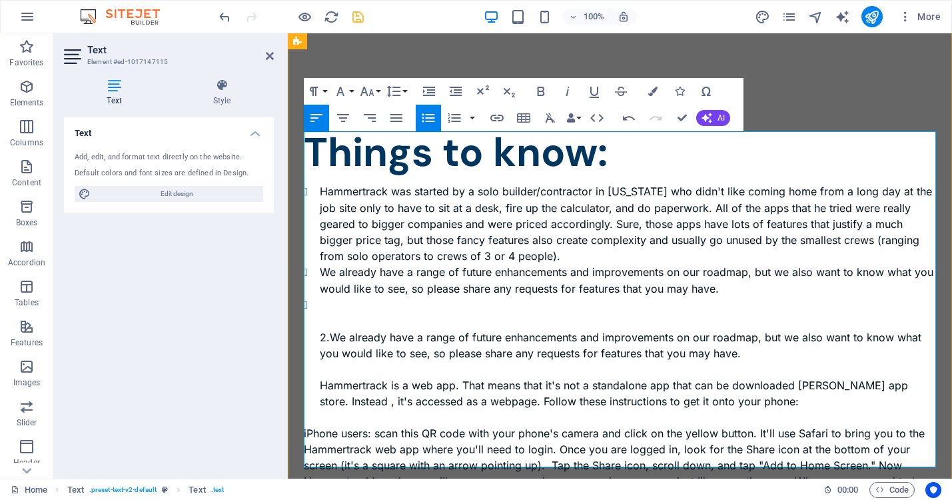
scroll to position [1586, 0]
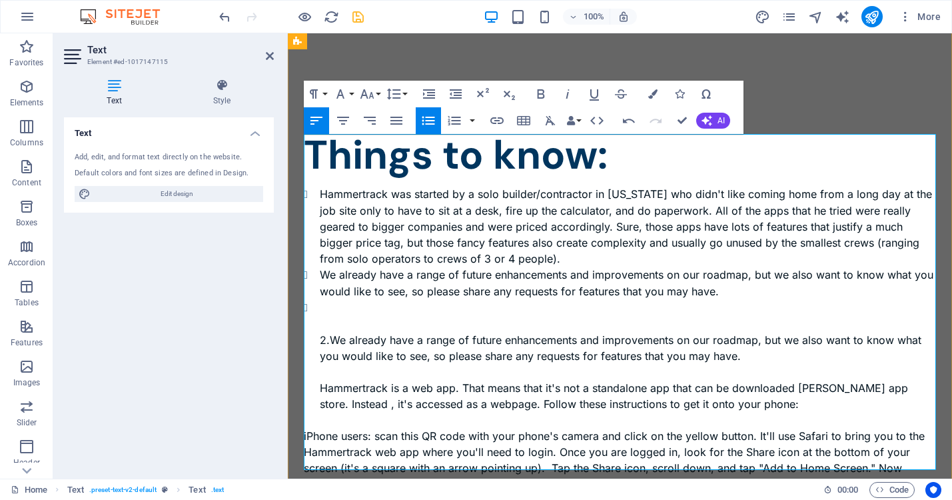
click at [334, 266] on li "We already have a range of future enhancements and improvements on our roadmap,…" at bounding box center [628, 282] width 616 height 33
click at [455, 266] on li "Hammertrack already have a range of future enhancements and improvements on our…" at bounding box center [628, 282] width 616 height 33
click at [320, 266] on li "Hammertrack already has a range of future enhancements and improvements on our …" at bounding box center [628, 282] width 616 height 33
click at [744, 266] on li "Hammertrack already has a range of future enhancements and improvements on our …" at bounding box center [628, 282] width 616 height 33
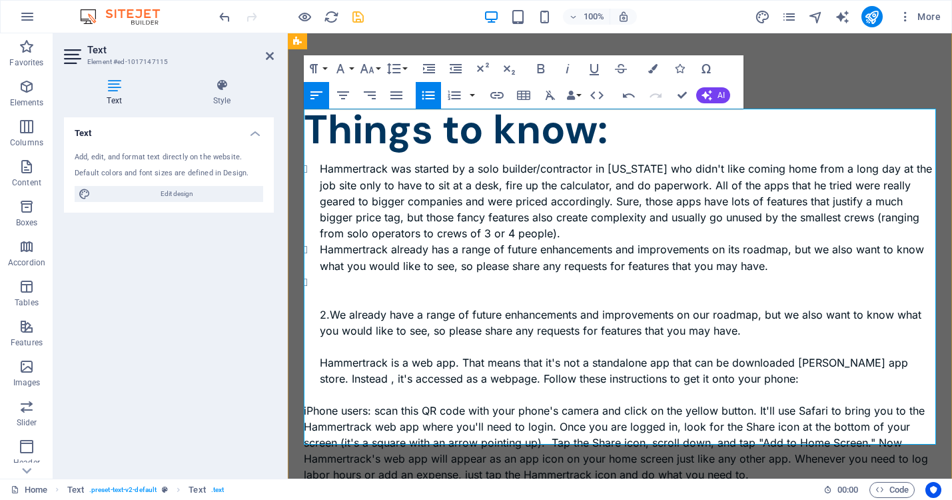
scroll to position [1612, 0]
click at [348, 240] on li "Hammertrack already has a range of future enhancements and improvements on its …" at bounding box center [628, 256] width 616 height 33
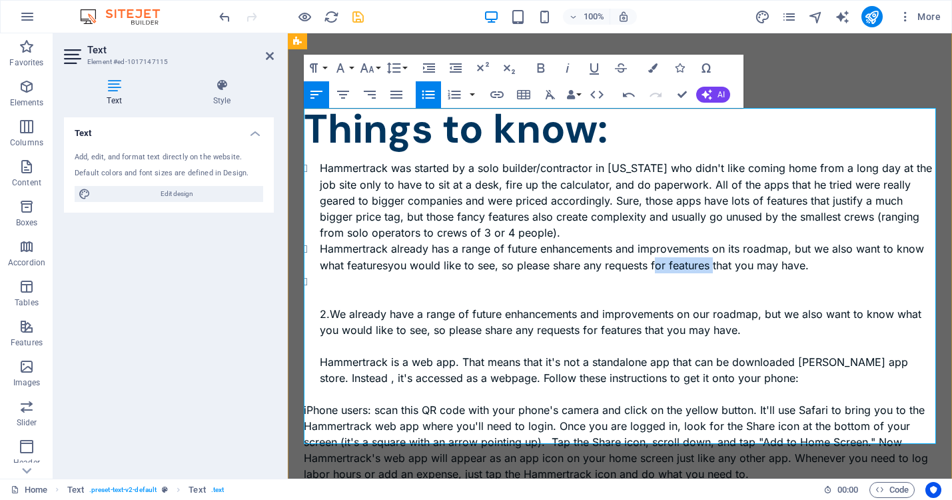
drag, startPoint x: 713, startPoint y: 213, endPoint x: 656, endPoint y: 213, distance: 58.0
click at [656, 240] on li "Hammertrack already has a range of future enhancements and improvements on its …" at bounding box center [628, 256] width 616 height 33
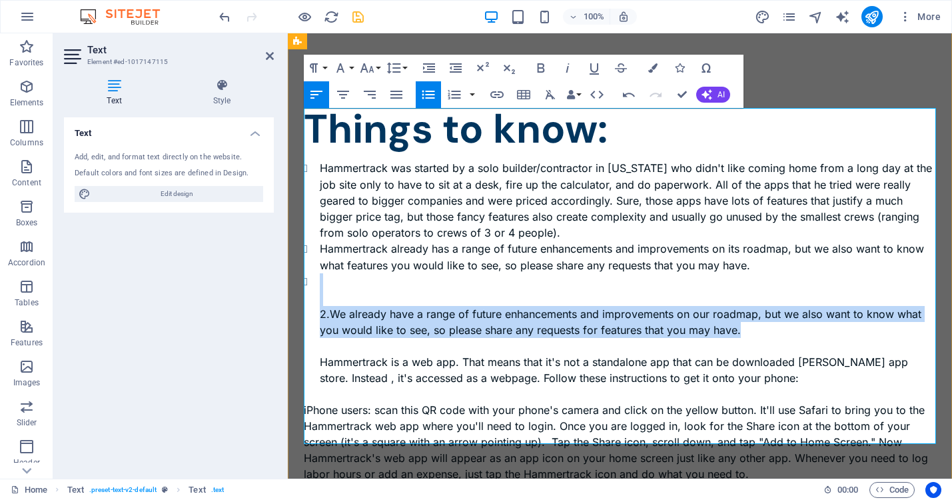
drag, startPoint x: 763, startPoint y: 276, endPoint x: 306, endPoint y: 246, distance: 458.6
click at [306, 246] on ul "Hammertrack was started by a solo builder/contractor in [US_STATE] who didn't l…" at bounding box center [620, 273] width 632 height 226
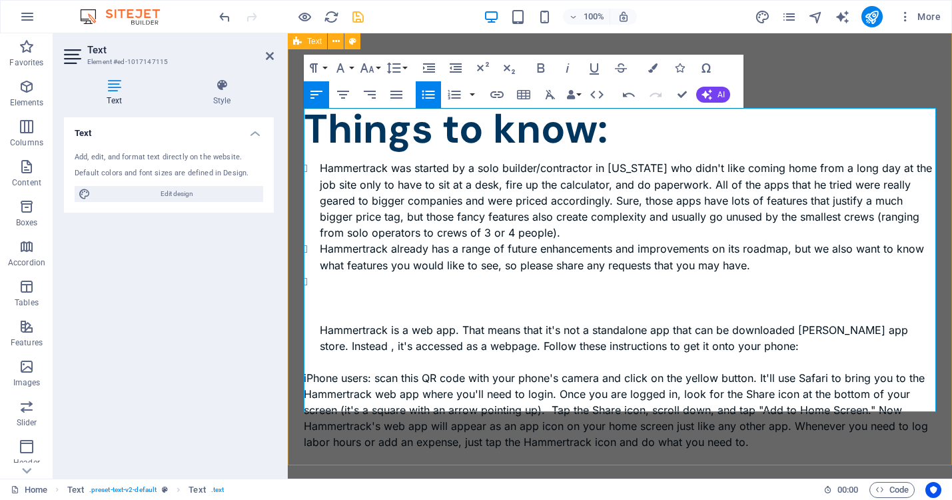
click at [320, 273] on li "Hammertrack is a web app. That means that it's not a standalone app that can be…" at bounding box center [628, 313] width 616 height 81
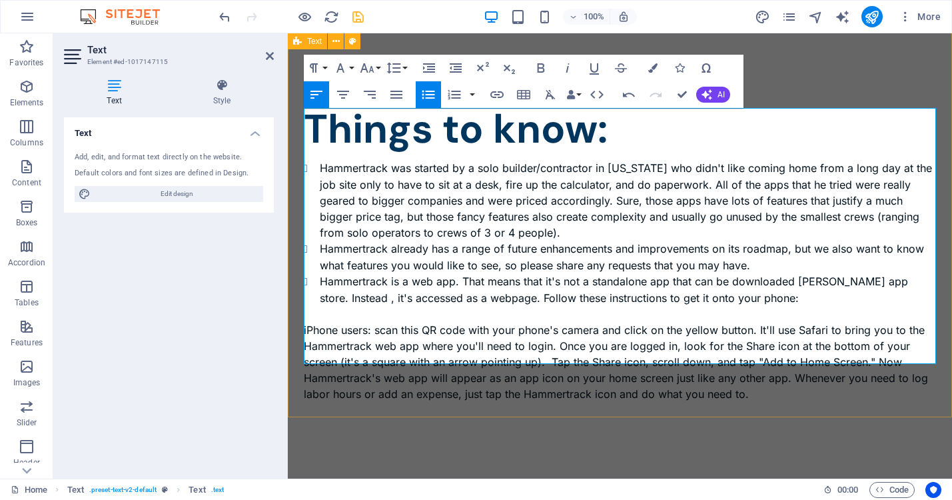
click at [537, 183] on li "Hammertrack was started by a solo builder/contractor in [US_STATE] who didn't l…" at bounding box center [628, 200] width 616 height 81
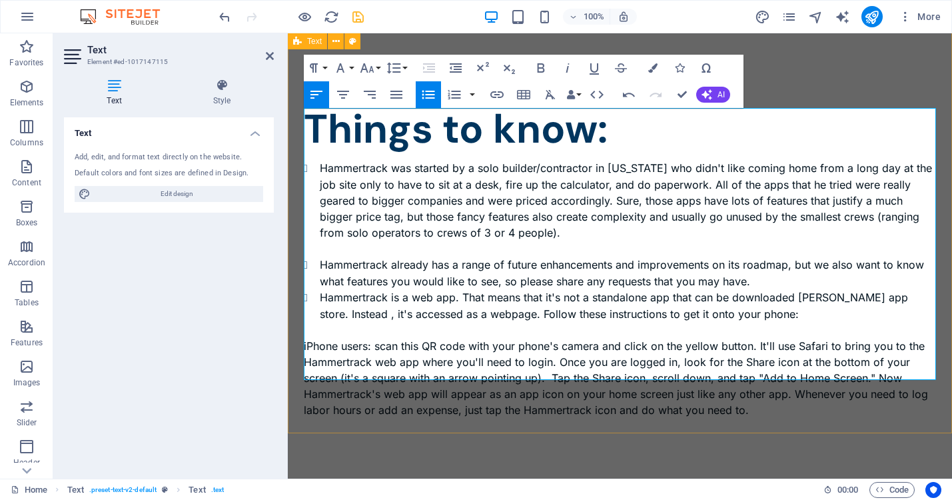
click at [753, 256] on li "Hammertrack already has a range of future enhancements and improvements on its …" at bounding box center [628, 272] width 616 height 33
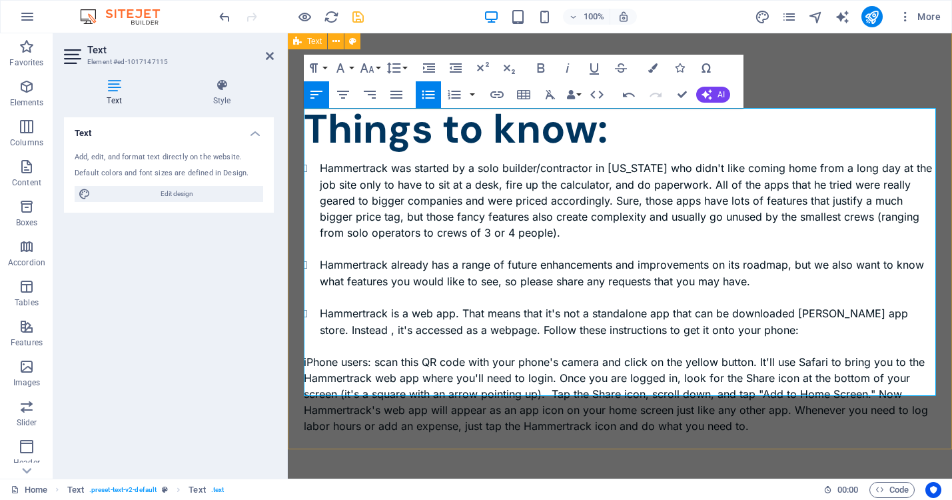
click at [819, 305] on li "Hammertrack is a web app. That means that it's not a standalone app that can be…" at bounding box center [628, 321] width 616 height 33
click at [931, 305] on li "Hammertrack is a web app. That means that it's not a standalone app that can be…" at bounding box center [628, 321] width 616 height 33
click at [458, 305] on li "Hammertrack is a web app. That means that it's not a standalone app that can be…" at bounding box center [628, 321] width 616 height 33
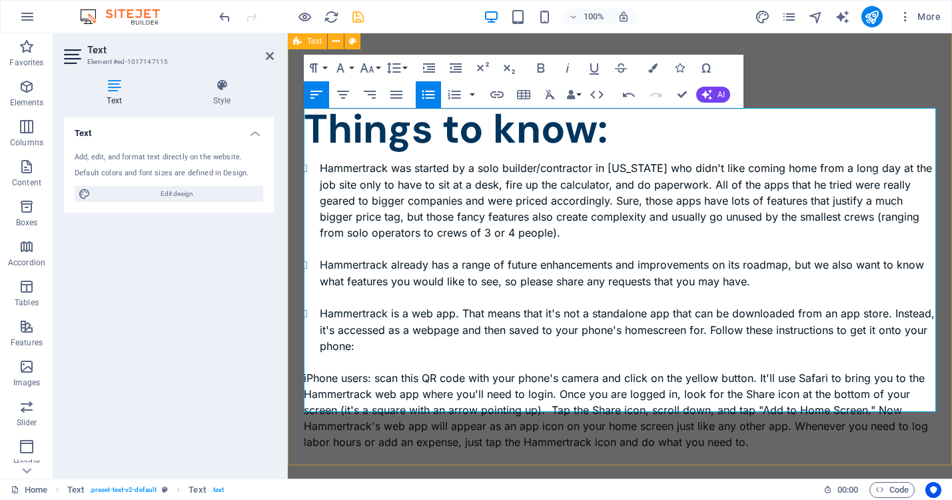
click at [652, 305] on li "Hammertrack is a web app. That means that it's not a standalone app that can be…" at bounding box center [628, 329] width 616 height 49
click at [710, 305] on li "Hammertrack is a web app. That means that it's not a standalone app that can be…" at bounding box center [628, 329] width 616 height 49
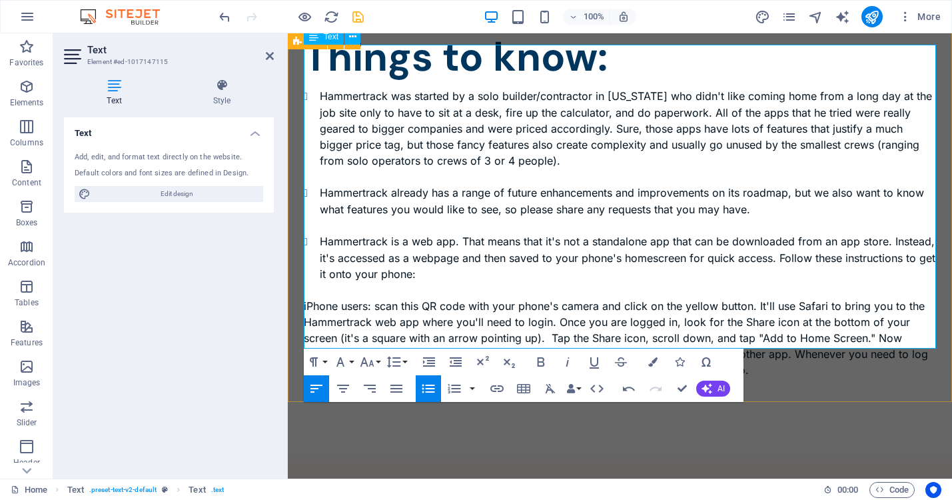
scroll to position [1687, 0]
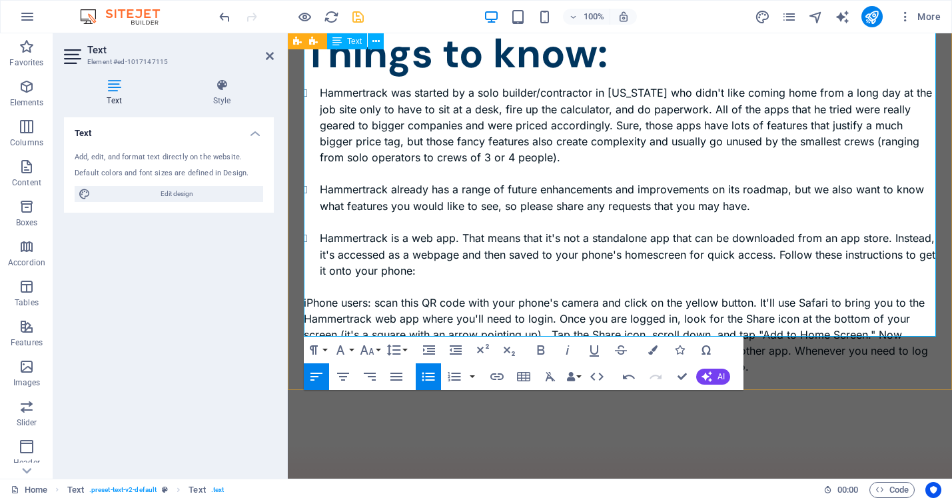
click at [450, 230] on li "Hammertrack is a web app. That means that it's not a standalone app that can be…" at bounding box center [628, 254] width 616 height 49
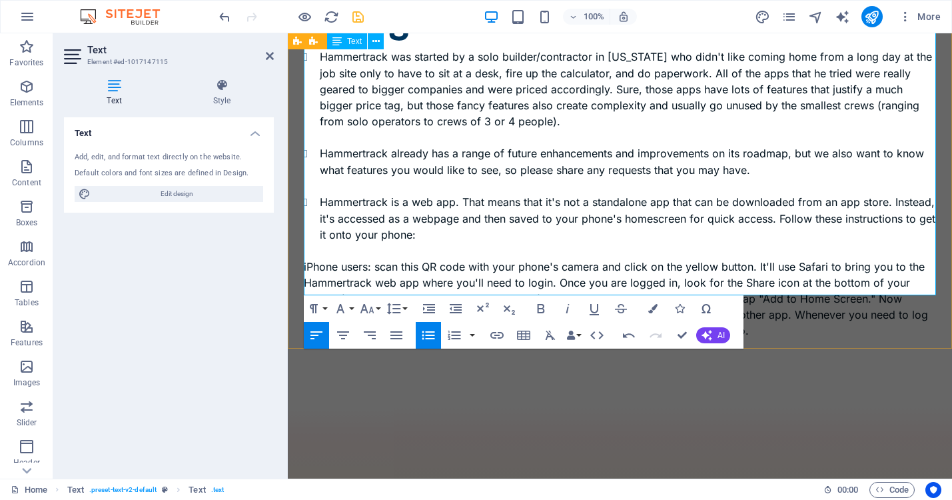
scroll to position [1728, 0]
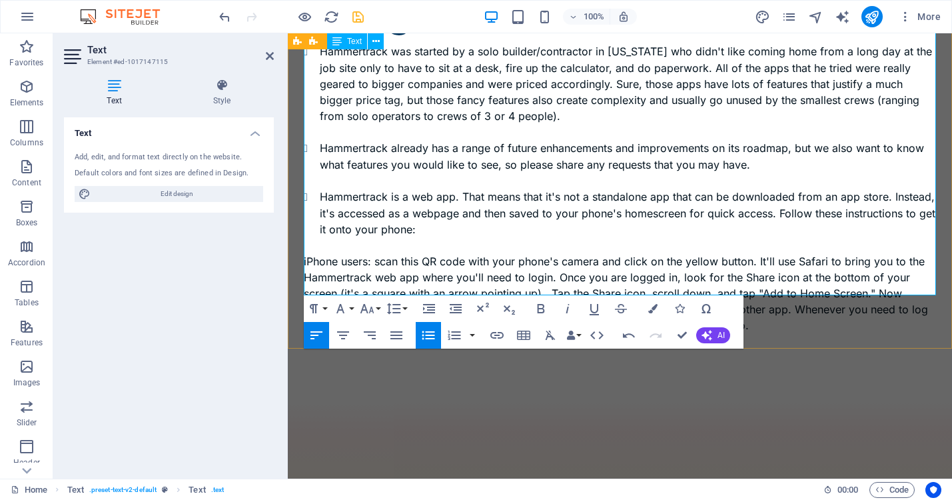
click at [755, 272] on p "iPhone users: scan this QR code with your phone's camera and click on the yello…" at bounding box center [620, 301] width 632 height 96
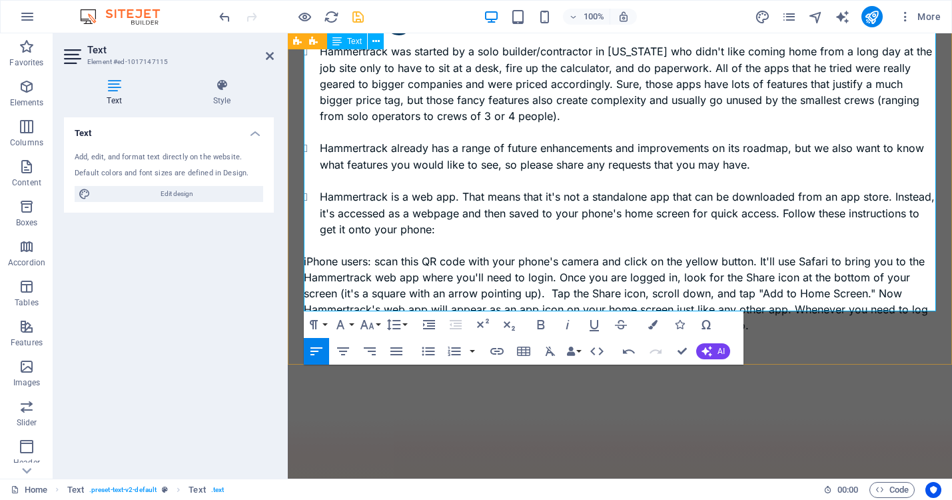
click at [445, 189] on li "Hammertrack is a web app. That means that it's not a standalone app that can be…" at bounding box center [628, 213] width 616 height 49
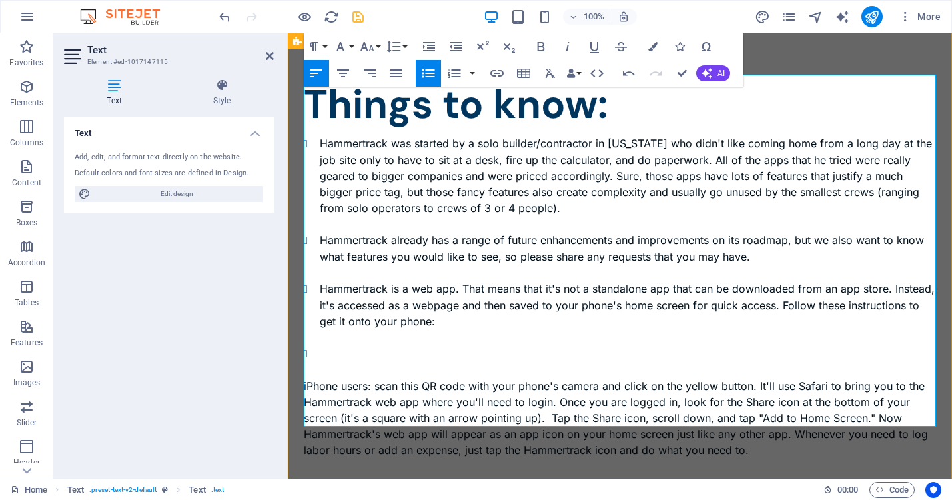
scroll to position [1631, 0]
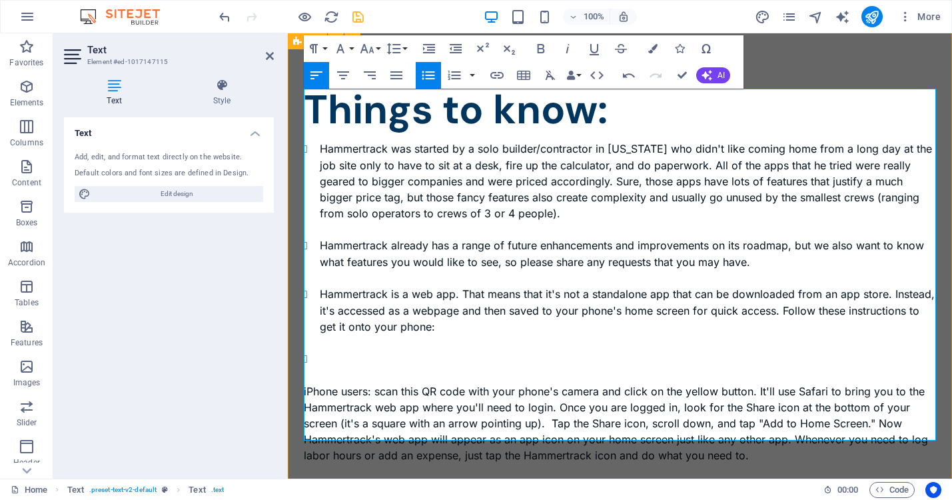
click at [497, 237] on li "Hammertrack already has a range of future enhancements and improvements on its …" at bounding box center [628, 261] width 616 height 49
click at [680, 237] on li "Hammertrack already has a range of future enhancements and improvements on its …" at bounding box center [628, 261] width 616 height 49
click at [616, 237] on li "Hammertrack already has a range of future enhancements and improvements on its …" at bounding box center [628, 261] width 616 height 49
click at [675, 237] on li "Hammertrack already has a range of future enhancements and improvements on its …" at bounding box center [628, 261] width 616 height 49
click at [528, 237] on li "Hammertrack already has a range of future enhancements and improvements on its …" at bounding box center [628, 261] width 616 height 49
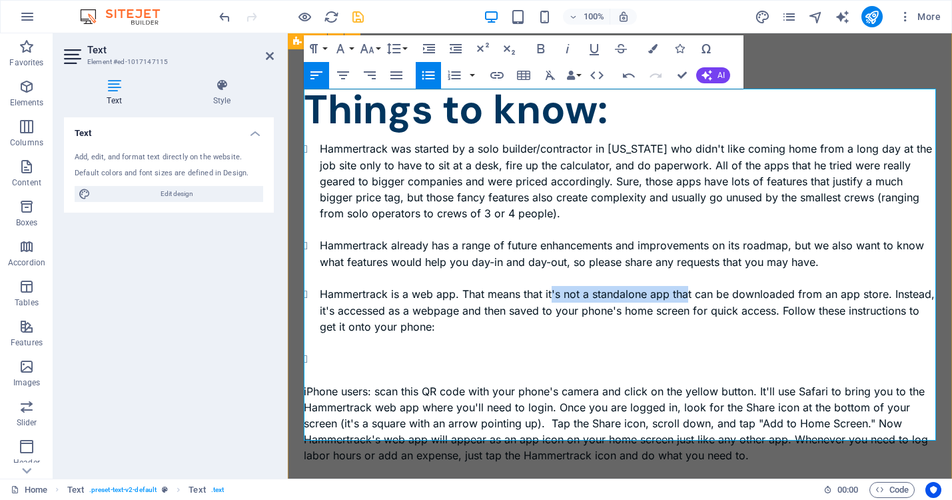
drag, startPoint x: 688, startPoint y: 239, endPoint x: 552, endPoint y: 242, distance: 136.6
click at [552, 286] on li "Hammertrack is a web app. That means that it's not a standalone app that can be…" at bounding box center [628, 318] width 616 height 65
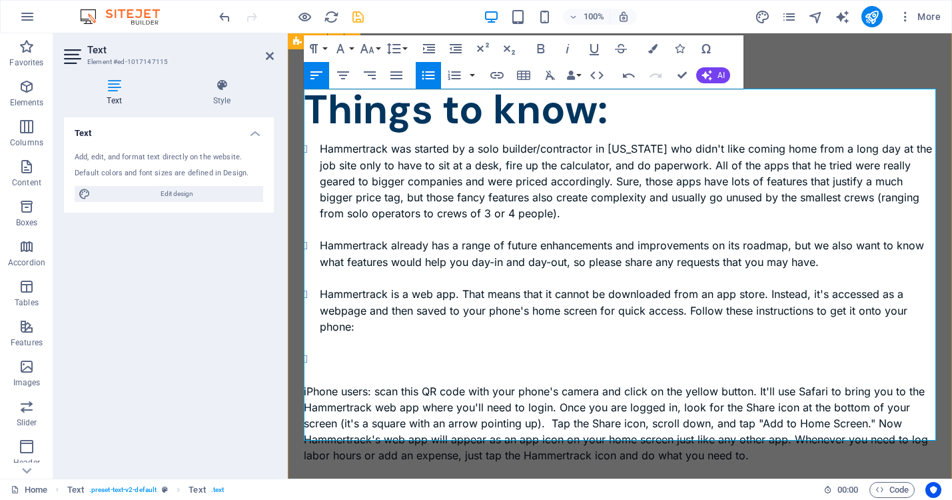
click at [542, 286] on li "Hammertrack is a web app. That means that it cannot be downloaded from an app s…" at bounding box center [628, 318] width 616 height 65
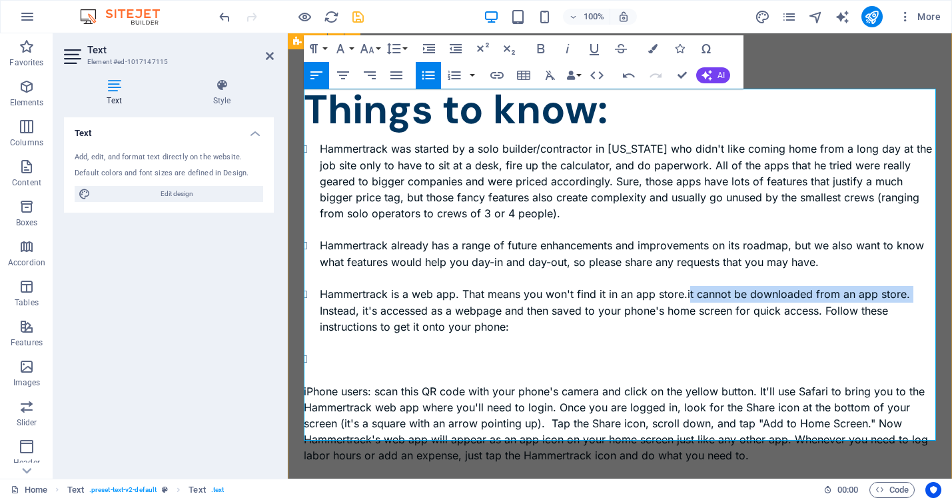
drag, startPoint x: 919, startPoint y: 246, endPoint x: 688, endPoint y: 240, distance: 231.9
click at [688, 286] on li "Hammertrack is a web app. That means you won't find it in an app store. it cann…" at bounding box center [628, 318] width 616 height 65
click at [461, 286] on li "Hammertrack is a web app. That means you won't find it in an app store. it cann…" at bounding box center [628, 318] width 616 height 65
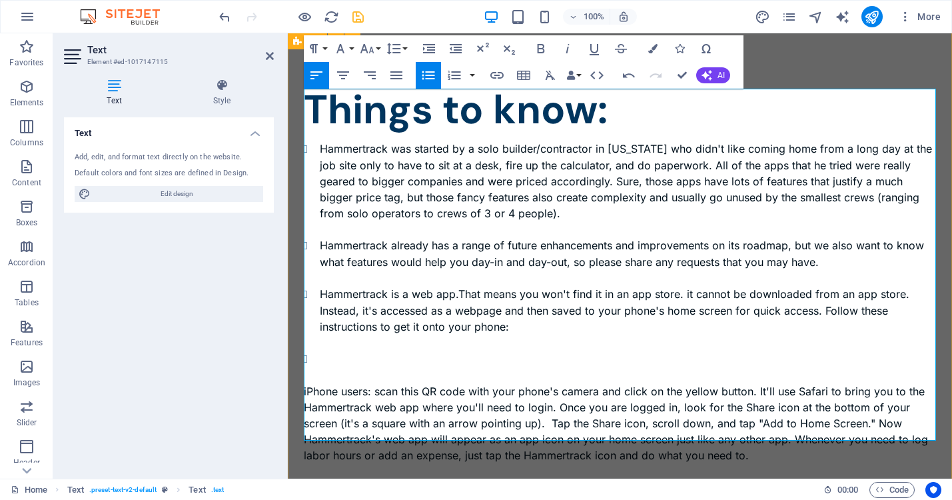
click at [688, 286] on li "Hammertrack is a web app. That means you won't find it in an app store. it cann…" at bounding box center [628, 318] width 616 height 65
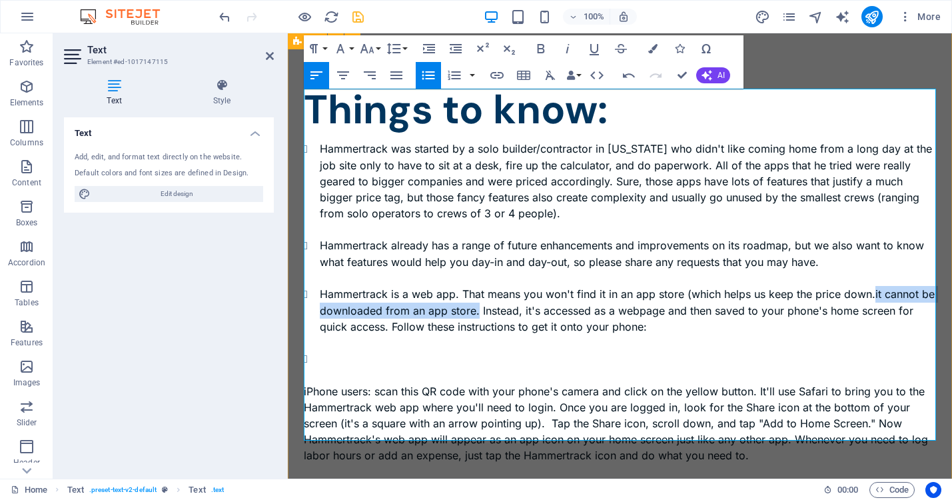
drag, startPoint x: 478, startPoint y: 257, endPoint x: 872, endPoint y: 242, distance: 394.7
click at [872, 286] on li "Hammertrack is a web app. That means you won't find it in an app store (which h…" at bounding box center [628, 318] width 616 height 65
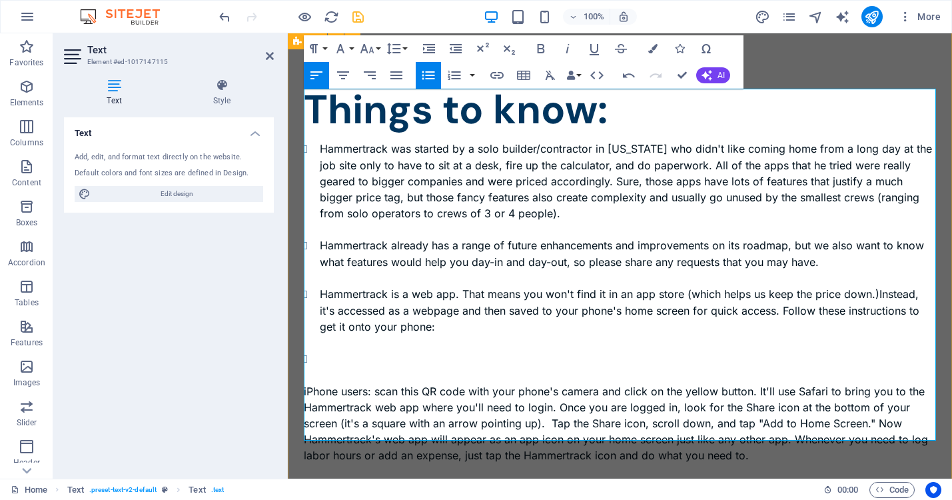
click at [782, 286] on li "Hammertrack is a web app. That means you won't find it in an app store (which h…" at bounding box center [628, 318] width 616 height 65
click at [331, 286] on li "Hammertrack is a web app. That means you won't find it in an app store (which h…" at bounding box center [628, 318] width 616 height 65
click at [397, 286] on li "Hammertrack is a web app. That means you won't find it in an app store (which h…" at bounding box center [628, 318] width 616 height 65
click at [548, 286] on li "Hammertrack is a web app. That means you won't find it in an app store (which h…" at bounding box center [628, 318] width 616 height 65
click at [825, 286] on li "Hammertrack is a web app. That means you won't find it in an app store (which h…" at bounding box center [628, 318] width 616 height 65
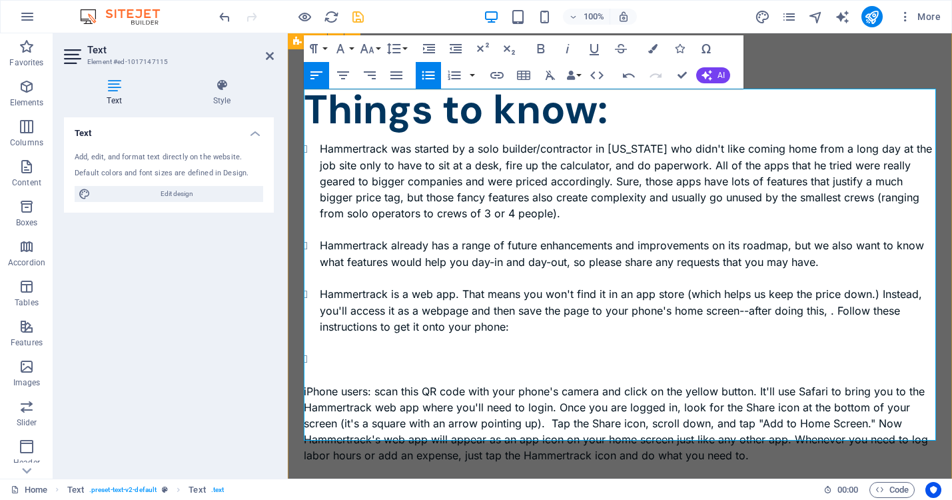
click at [738, 286] on li "Hammertrack is a web app. That means you won't find it in an app store (which h…" at bounding box center [628, 318] width 616 height 65
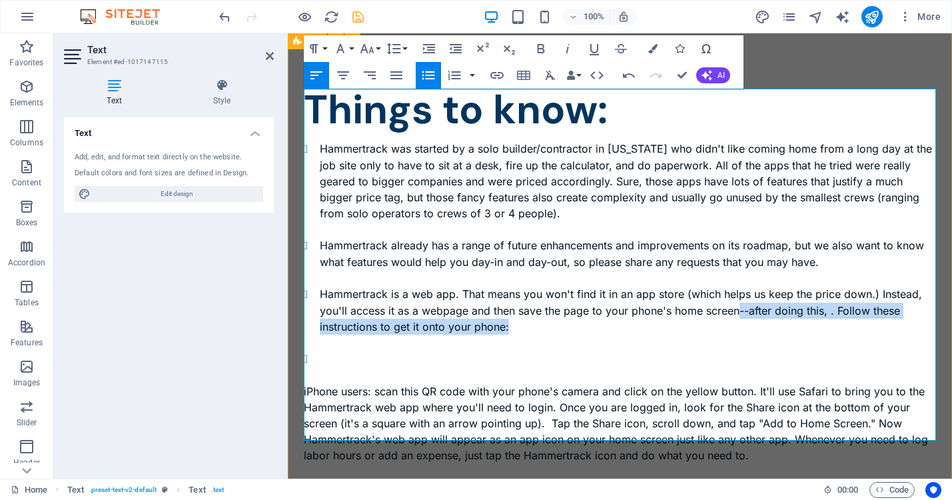
drag, startPoint x: 738, startPoint y: 258, endPoint x: 745, endPoint y: 267, distance: 11.5
click at [745, 286] on li "Hammertrack is a web app. That means you won't find it in an app store (which h…" at bounding box center [628, 318] width 616 height 65
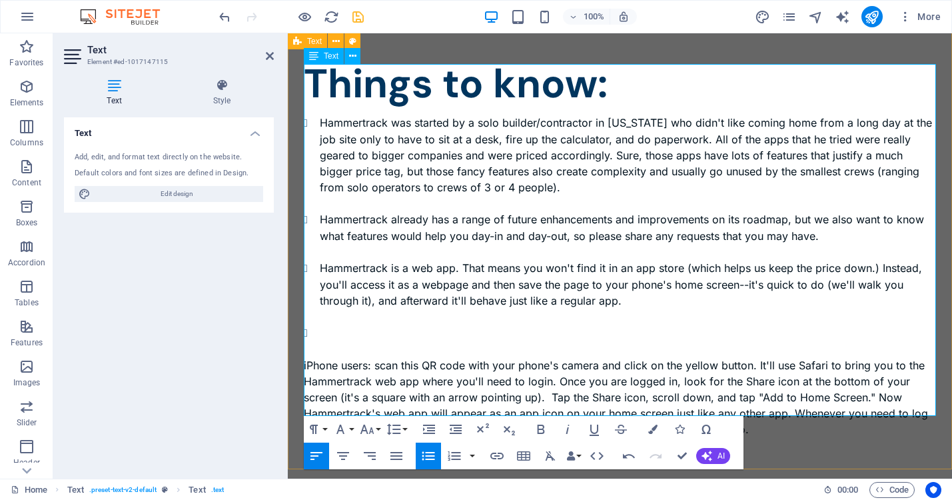
scroll to position [1658, 0]
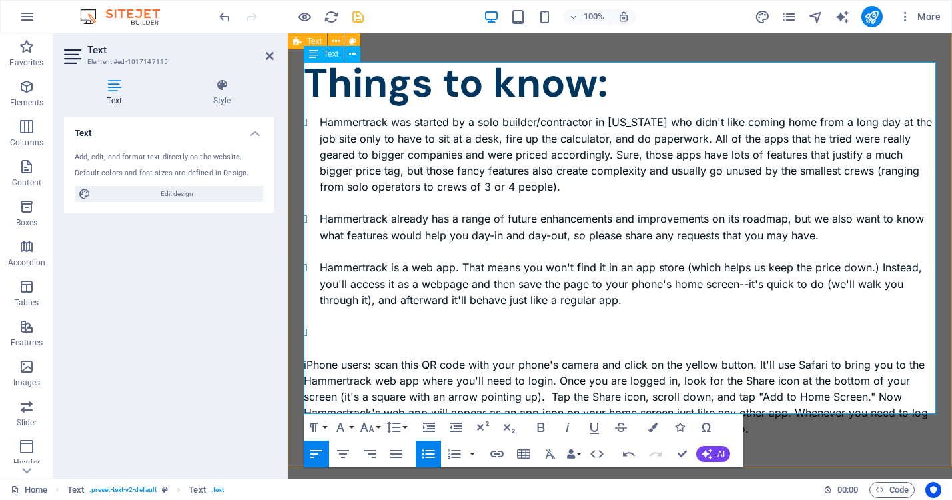
click at [336, 324] on li at bounding box center [628, 332] width 616 height 17
click at [338, 324] on li at bounding box center [628, 332] width 616 height 17
click at [454, 324] on li "Adding Hammertrack to an iPhone" at bounding box center [628, 332] width 616 height 17
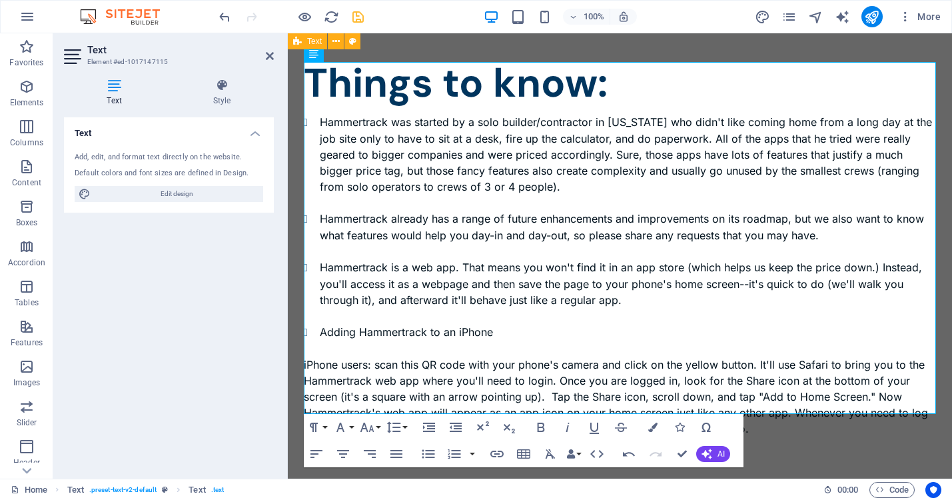
click at [175, 290] on div "Text Add, edit, and format text directly on the website. Default colors and fon…" at bounding box center [169, 292] width 210 height 350
click at [929, 14] on span "More" at bounding box center [920, 16] width 42 height 13
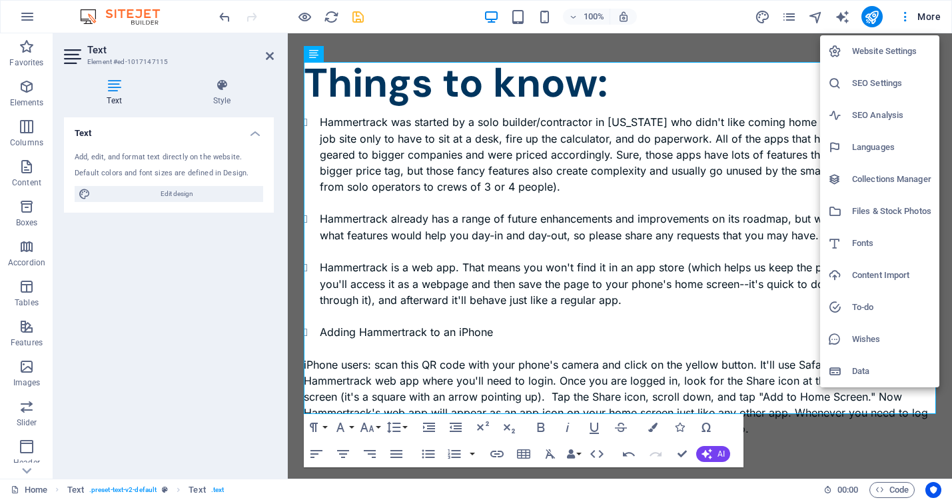
click at [894, 52] on h6 "Website Settings" at bounding box center [891, 51] width 79 height 16
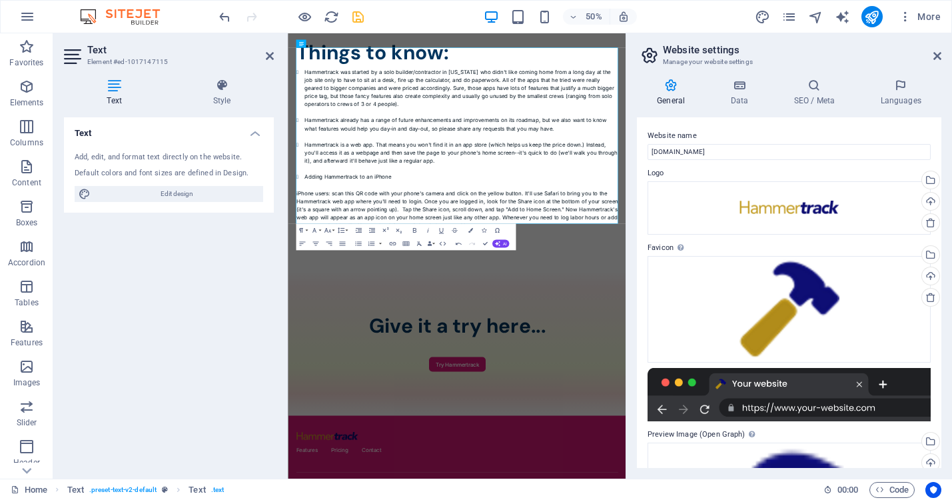
click at [670, 93] on h4 "General" at bounding box center [673, 93] width 73 height 28
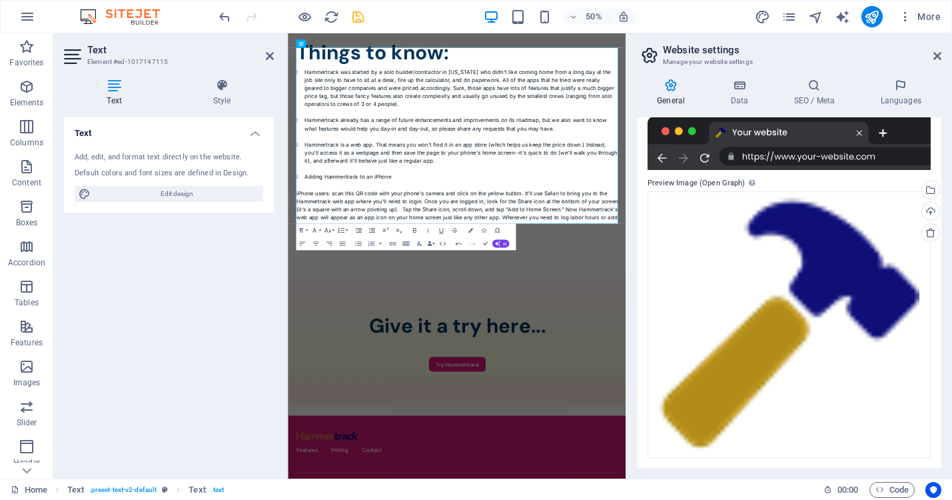
scroll to position [0, 0]
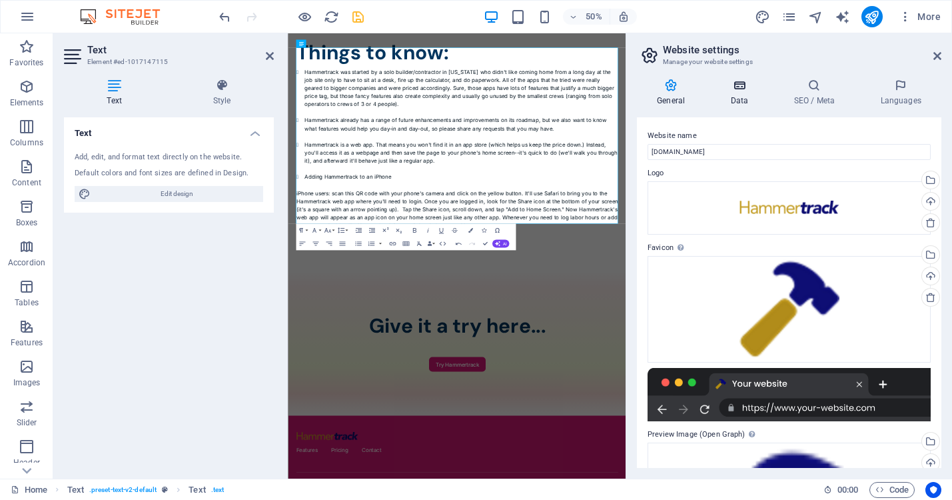
click at [747, 86] on icon at bounding box center [739, 85] width 58 height 13
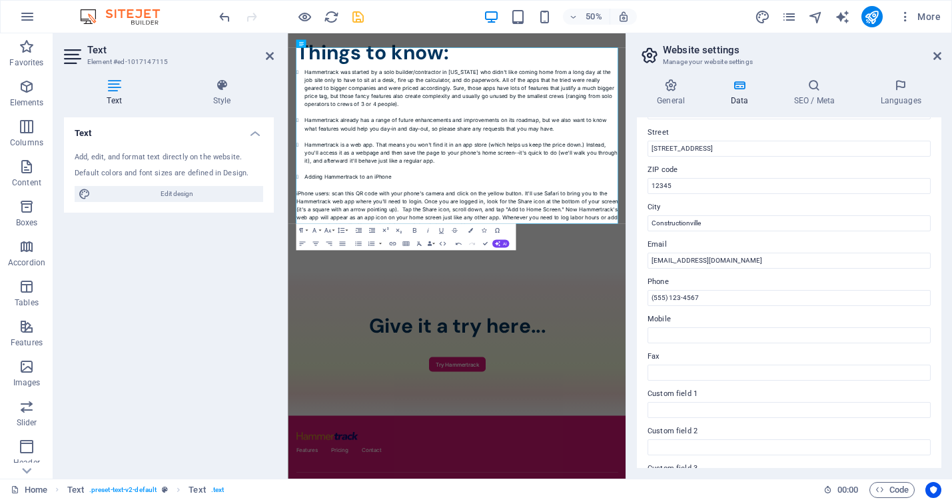
scroll to position [145, 0]
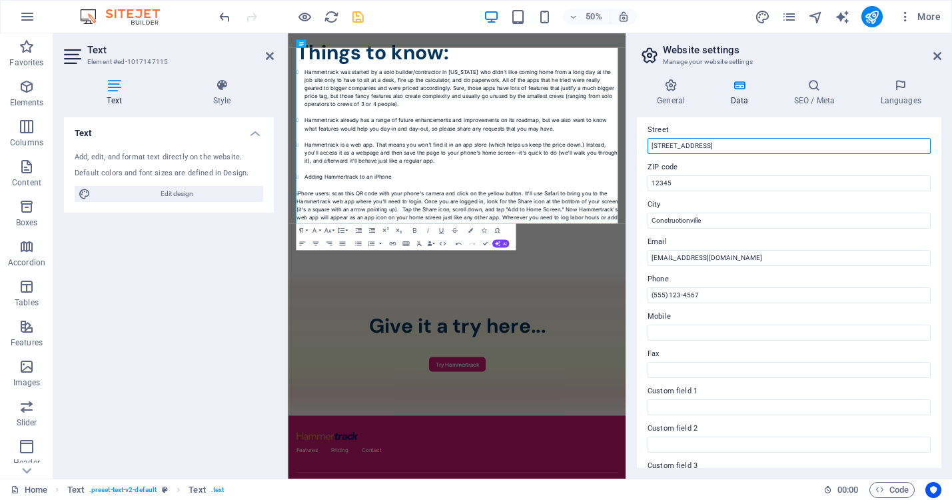
drag, startPoint x: 707, startPoint y: 145, endPoint x: 634, endPoint y: 143, distance: 73.3
click at [634, 143] on div "General Data SEO / Meta Languages Website name [DOMAIN_NAME] Logo Drag files he…" at bounding box center [789, 273] width 326 height 410
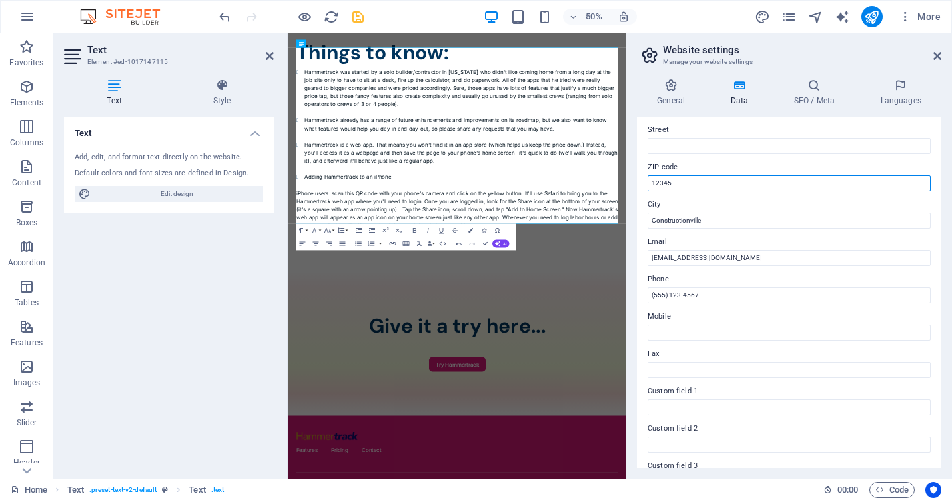
drag, startPoint x: 674, startPoint y: 180, endPoint x: 638, endPoint y: 181, distance: 36.0
click at [638, 181] on div "Contact data for this website. This can be used everywhere on the website and w…" at bounding box center [789, 292] width 304 height 350
type input "0"
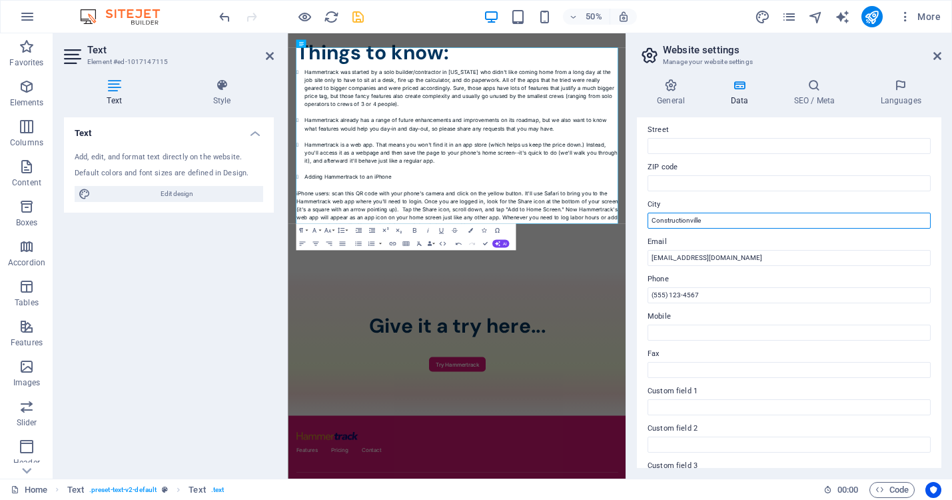
drag, startPoint x: 715, startPoint y: 220, endPoint x: 648, endPoint y: 220, distance: 67.3
click at [648, 220] on input "Constructionville" at bounding box center [789, 221] width 283 height 16
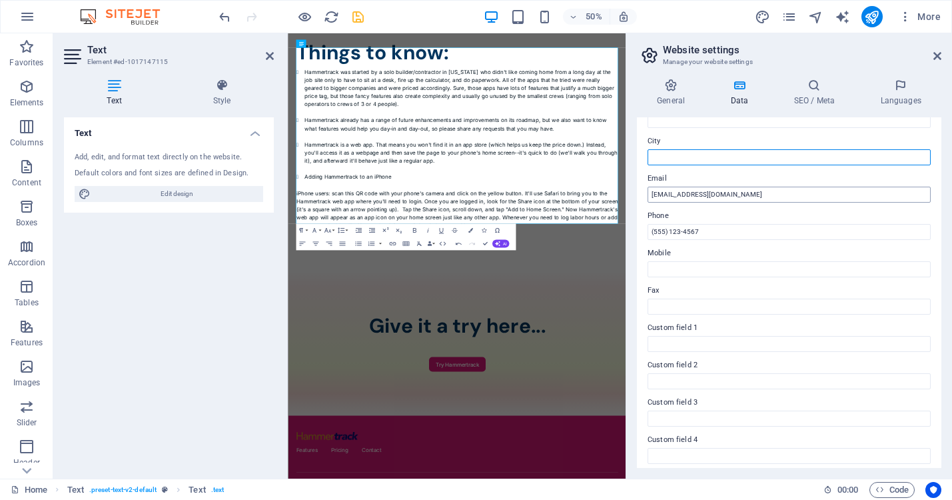
scroll to position [210, 0]
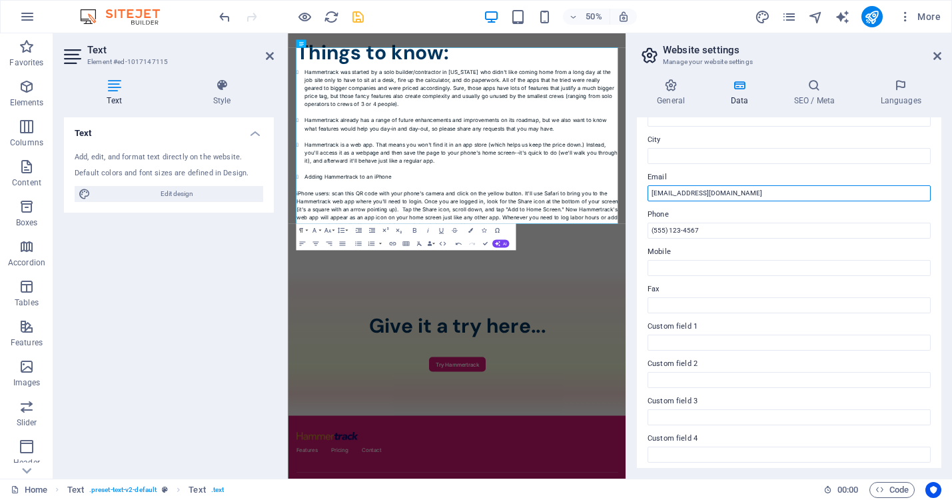
click at [664, 195] on input "[EMAIL_ADDRESS][DOMAIN_NAME]" at bounding box center [789, 193] width 283 height 16
type input "[EMAIL_ADDRESS][DOMAIN_NAME]"
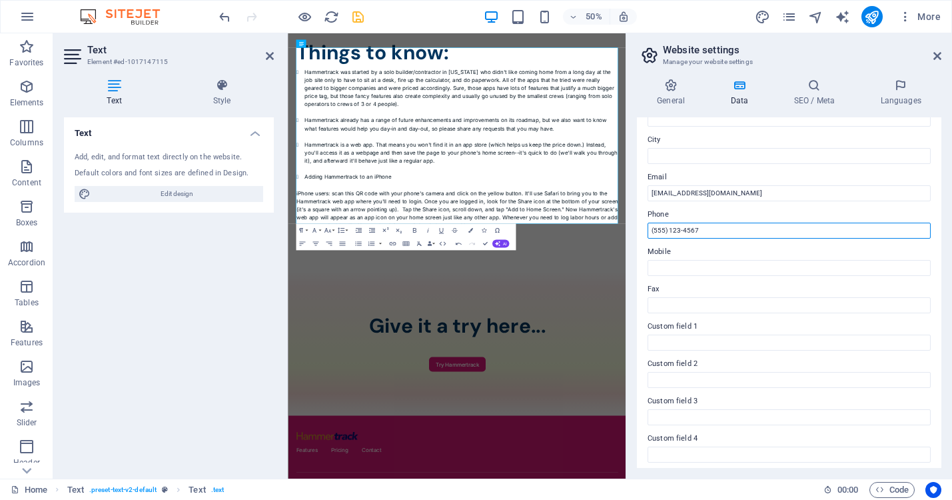
click at [705, 231] on input "(555) 123-4567" at bounding box center [789, 231] width 283 height 16
drag, startPoint x: 705, startPoint y: 231, endPoint x: 635, endPoint y: 234, distance: 70.0
click at [635, 234] on div "General Data SEO / Meta Languages Website name [DOMAIN_NAME] Logo Drag files he…" at bounding box center [789, 273] width 326 height 410
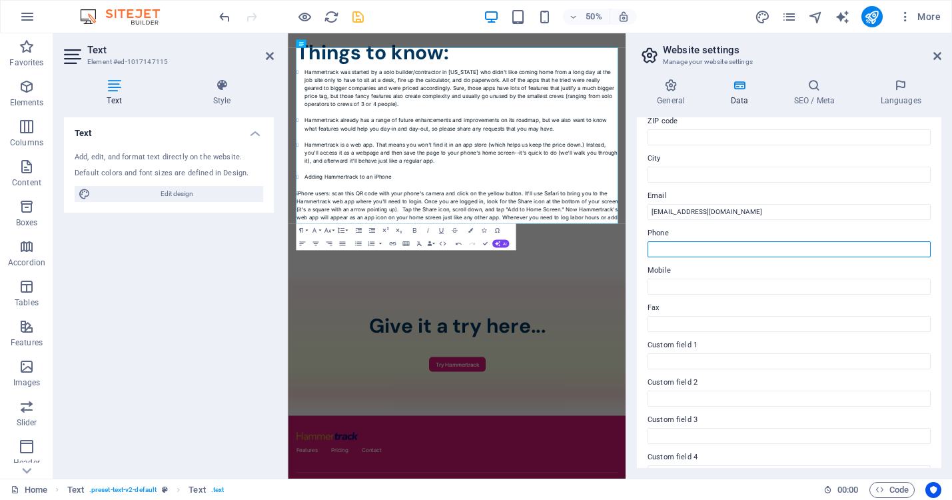
scroll to position [289, 0]
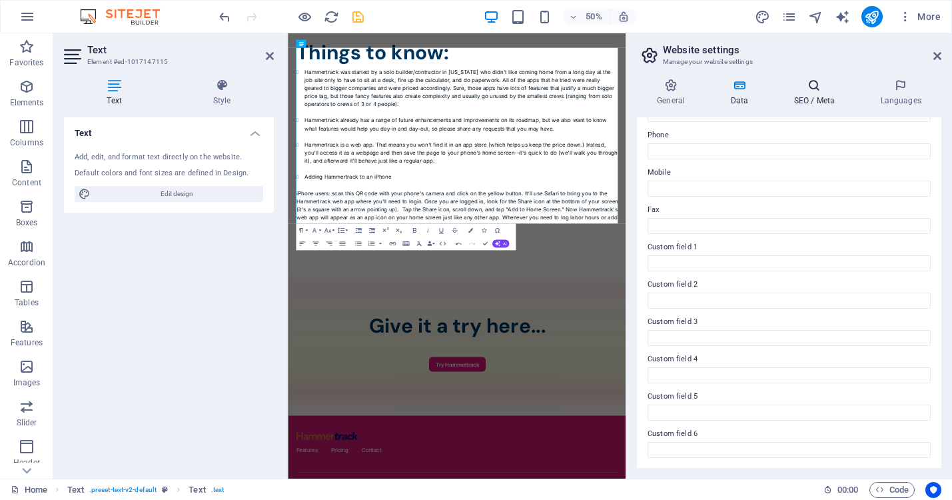
click at [813, 83] on icon at bounding box center [813, 85] width 81 height 13
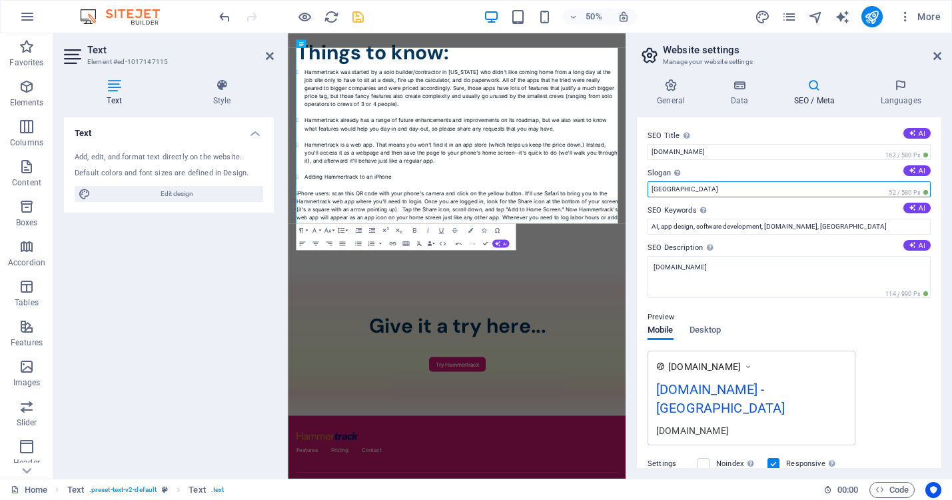
click at [672, 191] on input "[GEOGRAPHIC_DATA]" at bounding box center [789, 189] width 283 height 16
type input "B"
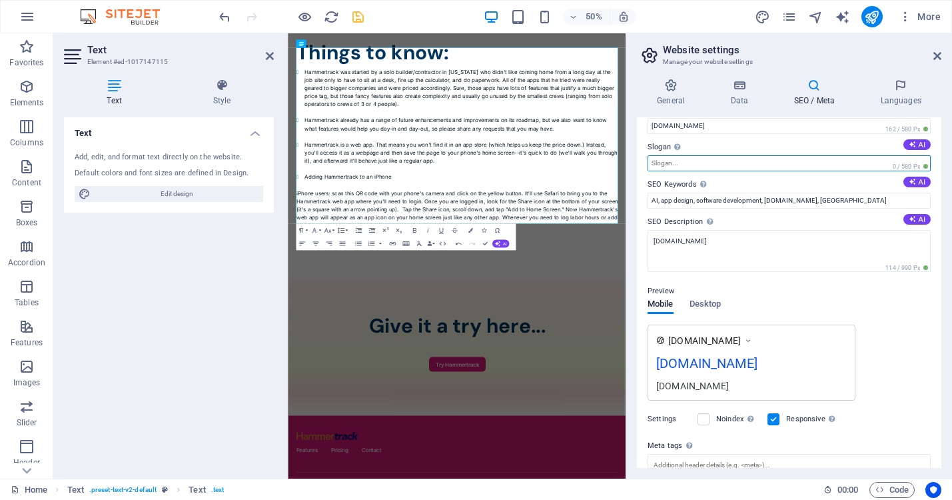
scroll to position [4, 0]
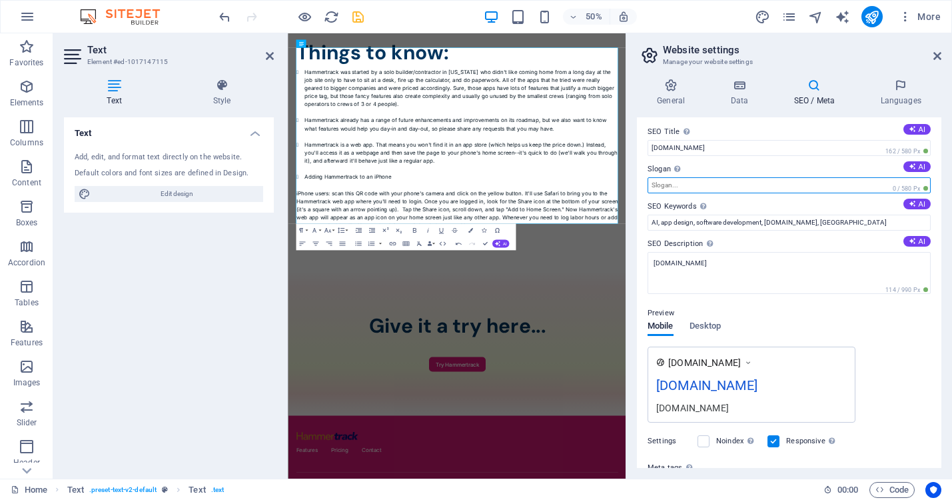
click at [685, 184] on input "Slogan The slogan of your website. AI" at bounding box center [789, 185] width 283 height 16
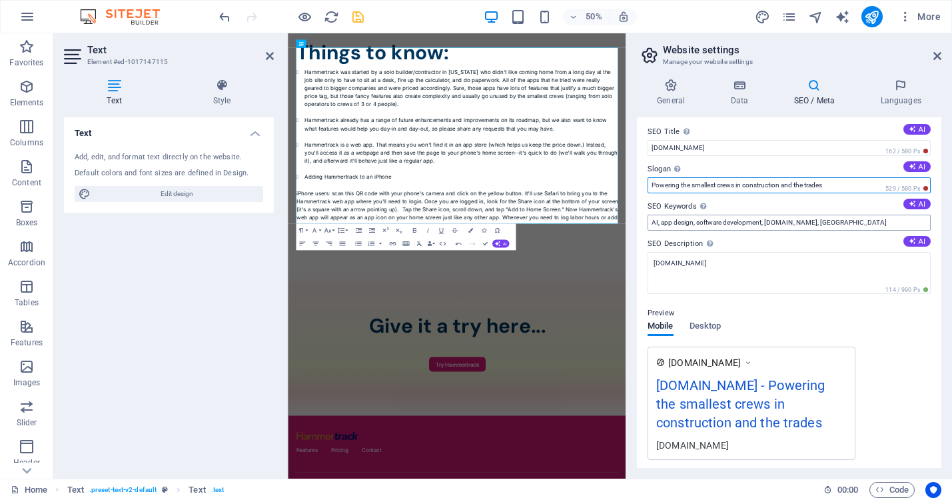
type input "Powering the smallest crews in construction and the trades"
drag, startPoint x: 845, startPoint y: 220, endPoint x: 824, endPoint y: 222, distance: 20.7
click at [824, 222] on input "AI, app design, software development, [DOMAIN_NAME], [GEOGRAPHIC_DATA]" at bounding box center [789, 223] width 283 height 16
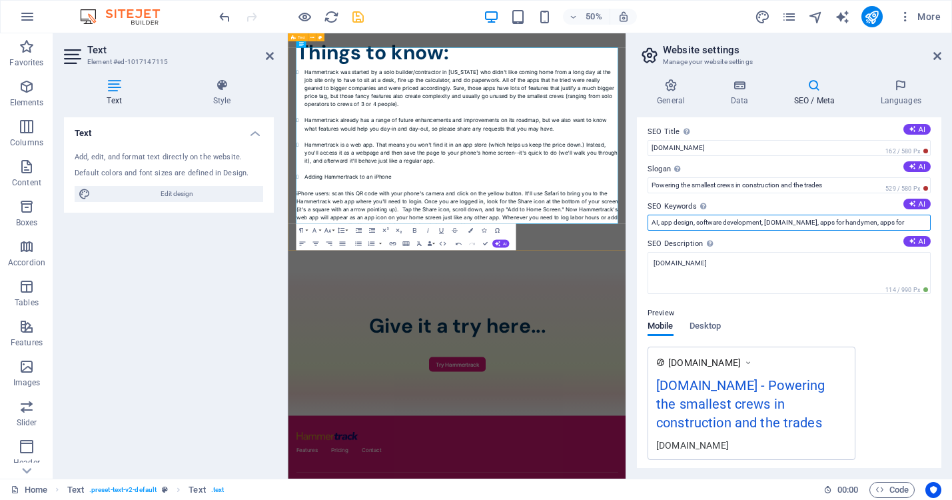
drag, startPoint x: 1053, startPoint y: 255, endPoint x: 962, endPoint y: 411, distance: 180.6
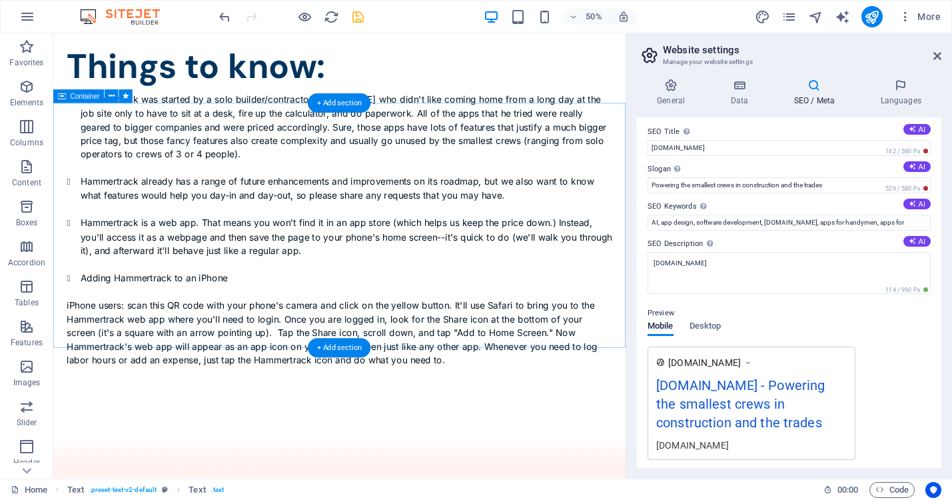
scroll to position [1666, 0]
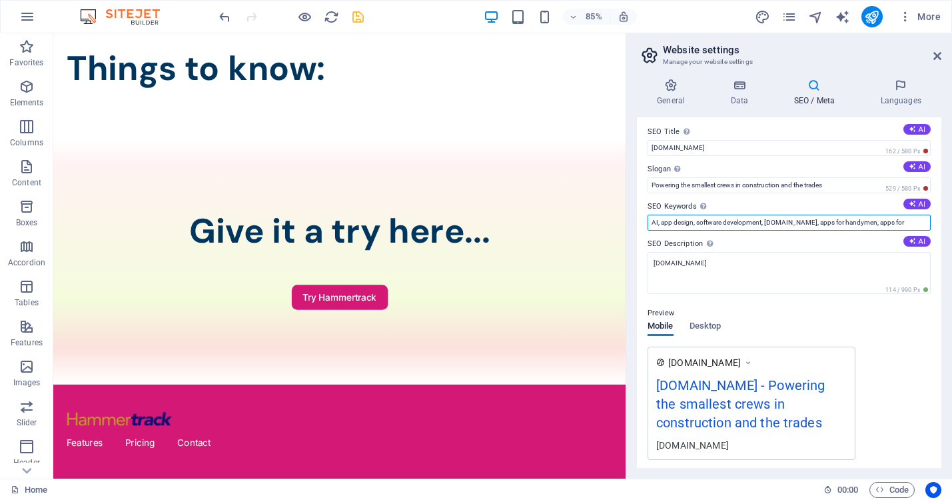
click at [759, 220] on input "AI, app design, software development, [DOMAIN_NAME], apps for handymen, apps for" at bounding box center [789, 223] width 283 height 16
click at [803, 223] on input "[DOMAIN_NAME], apps for handymen, apps for" at bounding box center [789, 223] width 283 height 16
click at [723, 221] on input "[DOMAIN_NAME], apps for handymen, apps for small contractors" at bounding box center [789, 223] width 283 height 16
click at [780, 225] on input "[DOMAIN_NAME], app for handymen, apps for small contractors" at bounding box center [789, 223] width 283 height 16
click at [845, 221] on input "[DOMAIN_NAME], app for handymen, app for small contractors" at bounding box center [789, 223] width 283 height 16
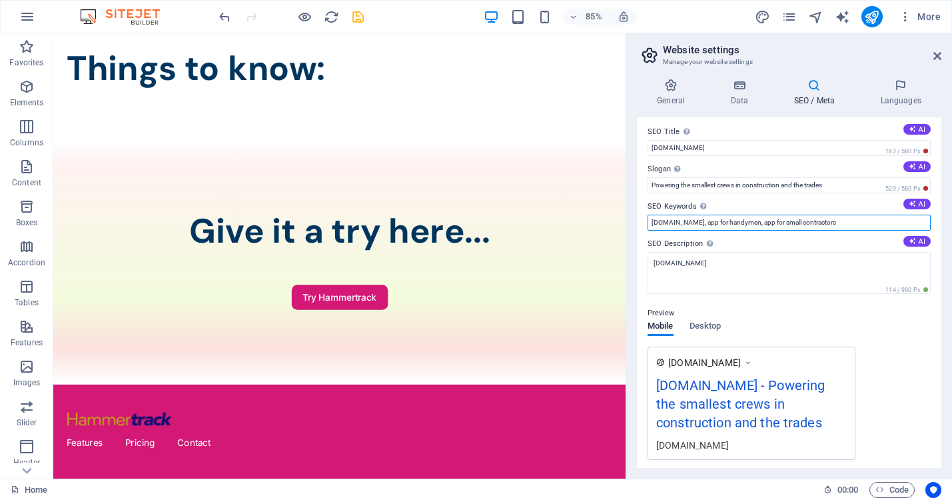
click at [759, 221] on input "[DOMAIN_NAME], app for handymen, app for small contractors" at bounding box center [789, 223] width 283 height 16
click at [853, 221] on input "[DOMAIN_NAME], app for handyman, app for small contractors" at bounding box center [789, 223] width 283 height 16
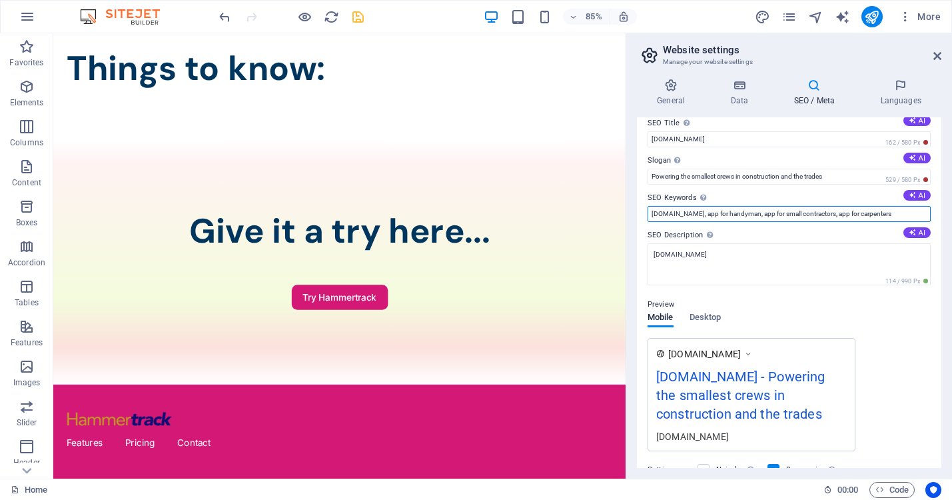
scroll to position [0, 0]
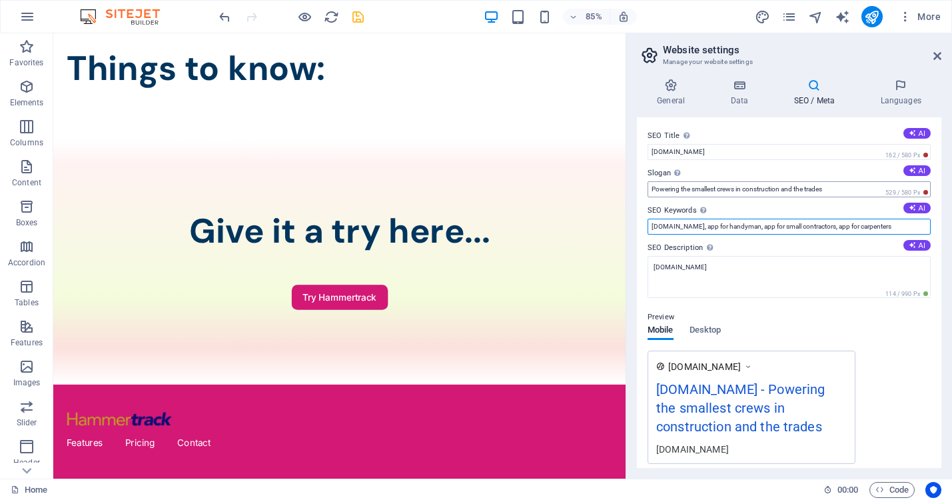
type input "[DOMAIN_NAME], app for handyman, app for small contractors, app for carpenters"
click at [656, 189] on input "Powering the smallest crews in construction and the trades" at bounding box center [789, 189] width 283 height 16
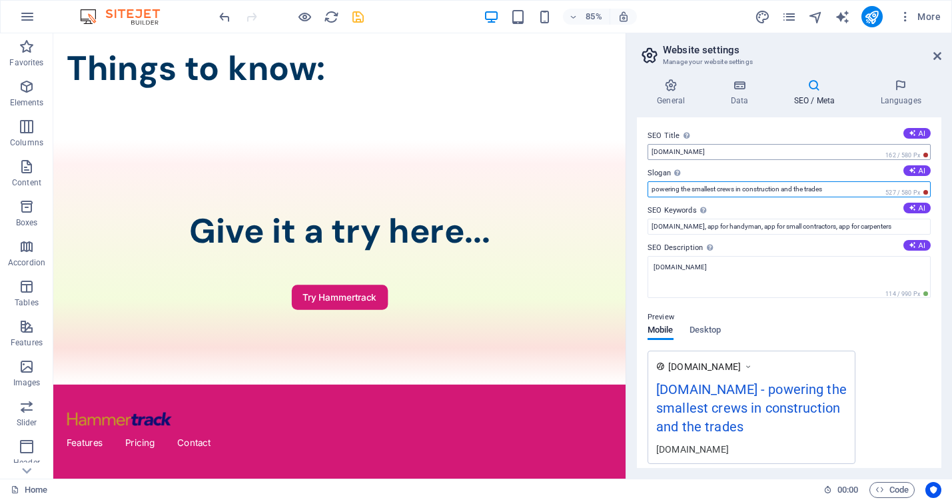
type input "powering the smallest crews in construction and the trades"
click at [733, 151] on input "[DOMAIN_NAME]" at bounding box center [789, 152] width 283 height 16
click at [655, 153] on input "hammertrack:" at bounding box center [789, 152] width 283 height 16
click at [714, 153] on input "Hammertrack:" at bounding box center [789, 152] width 283 height 16
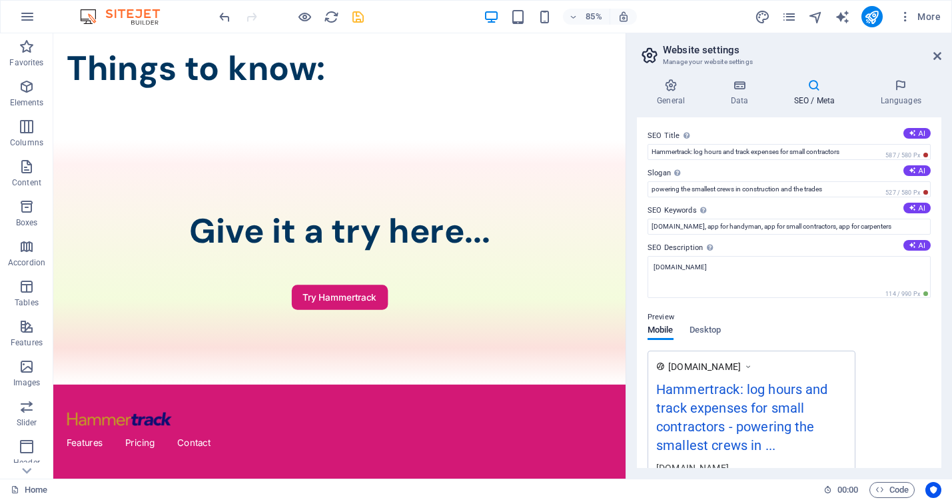
click at [847, 130] on label "SEO Title The title of your website - make it something that stands out in sear…" at bounding box center [789, 136] width 283 height 16
click at [847, 144] on input "Hammertrack: log hours and track expenses for small contractors" at bounding box center [789, 152] width 283 height 16
click at [737, 153] on input "Hammertrack: log hours and track expenses for small contractors" at bounding box center [789, 152] width 283 height 16
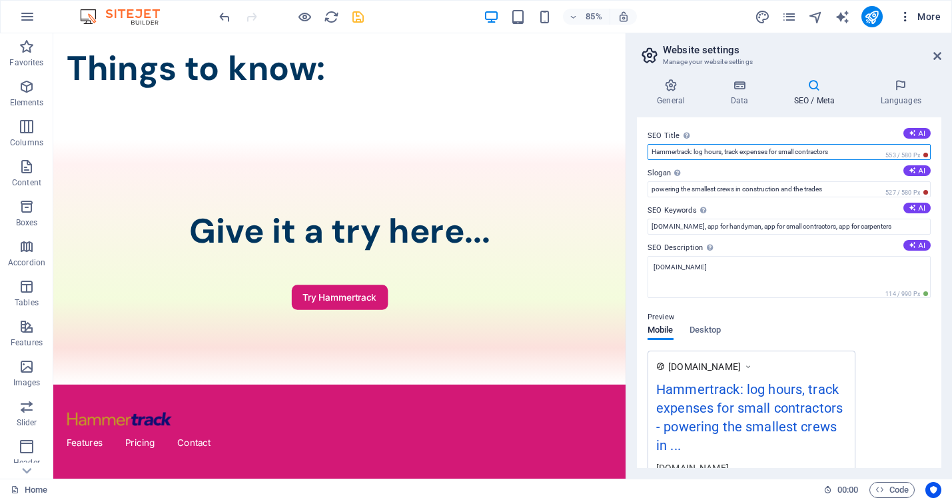
type input "Hammertrack: log hours, track expenses for small contractors"
click at [927, 12] on span "More" at bounding box center [920, 16] width 42 height 13
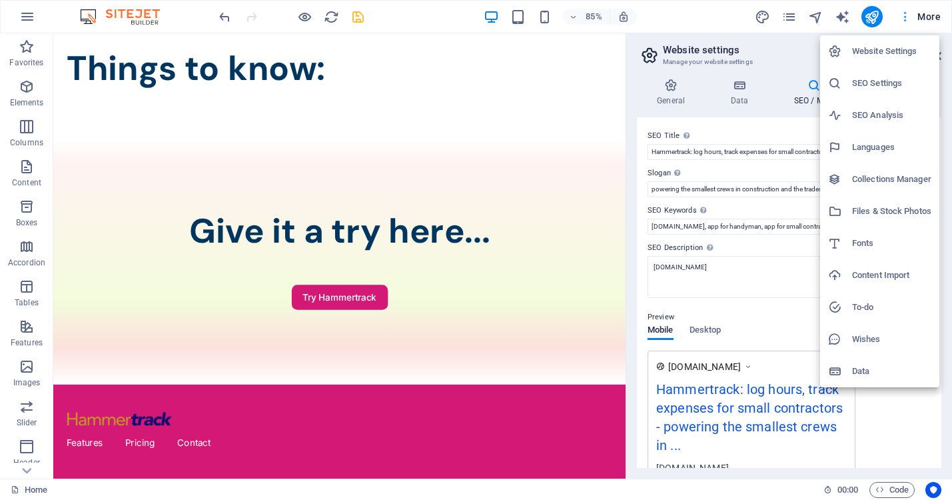
click at [927, 12] on div at bounding box center [476, 250] width 952 height 500
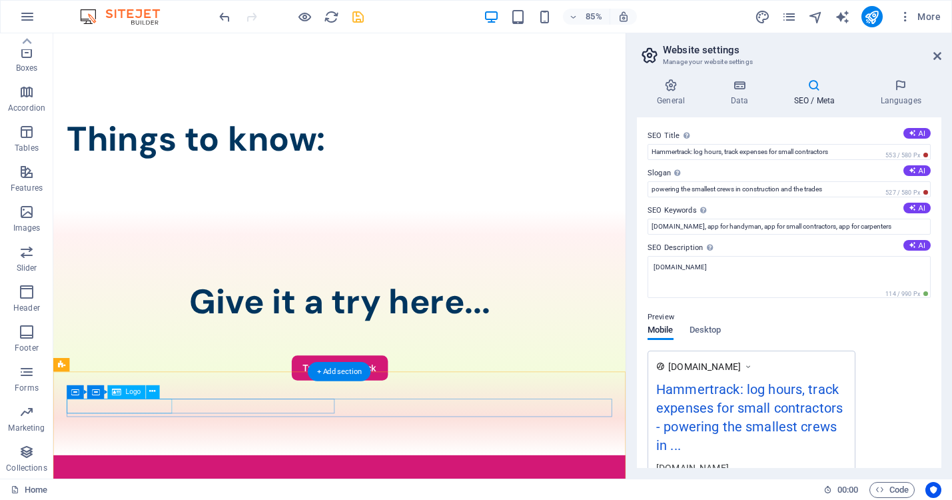
scroll to position [1521, 0]
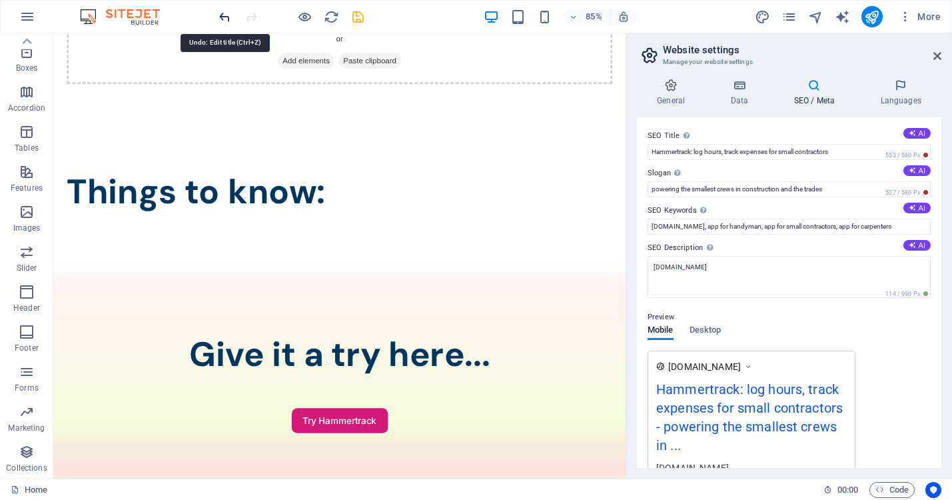
click at [224, 13] on icon "undo" at bounding box center [224, 16] width 15 height 15
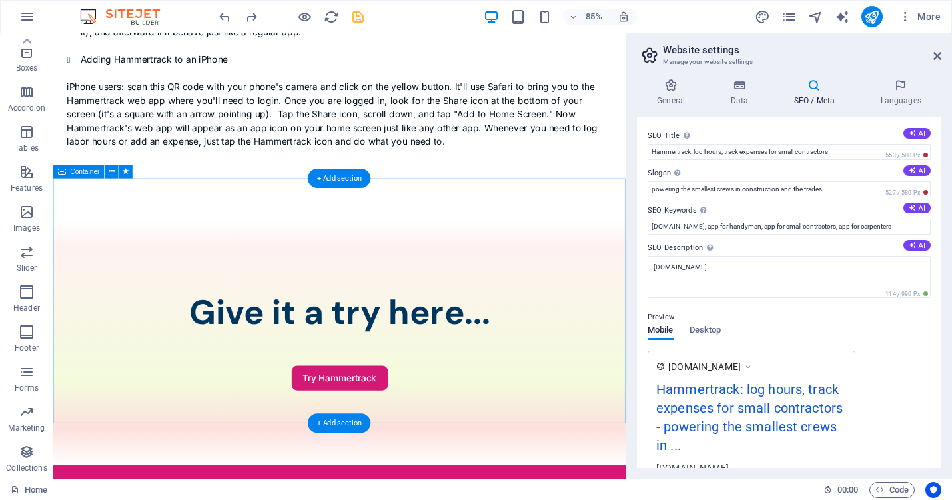
scroll to position [1929, 0]
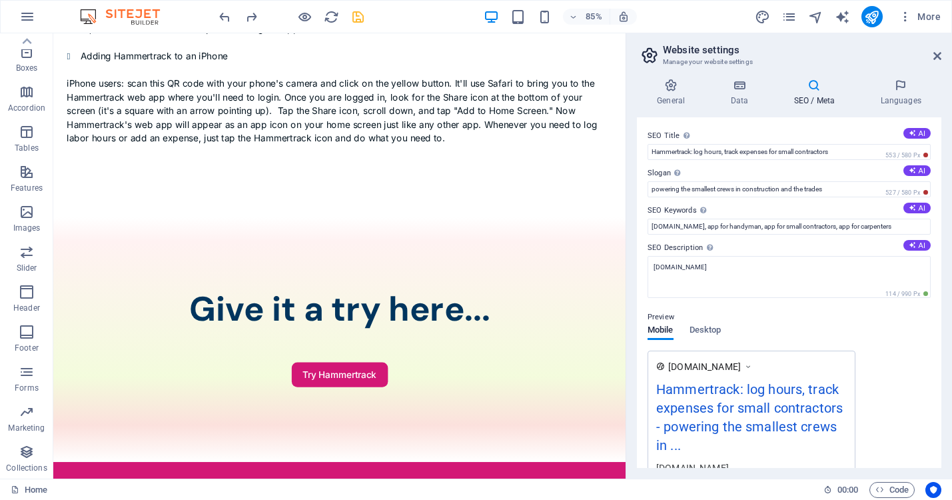
click at [355, 17] on icon "save" at bounding box center [357, 16] width 15 height 15
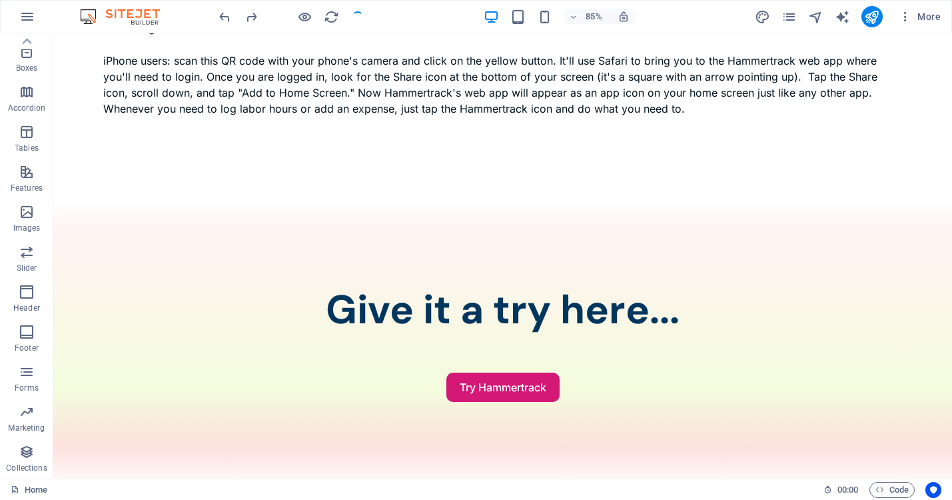
scroll to position [1957, 0]
